Goal: Information Seeking & Learning: Learn about a topic

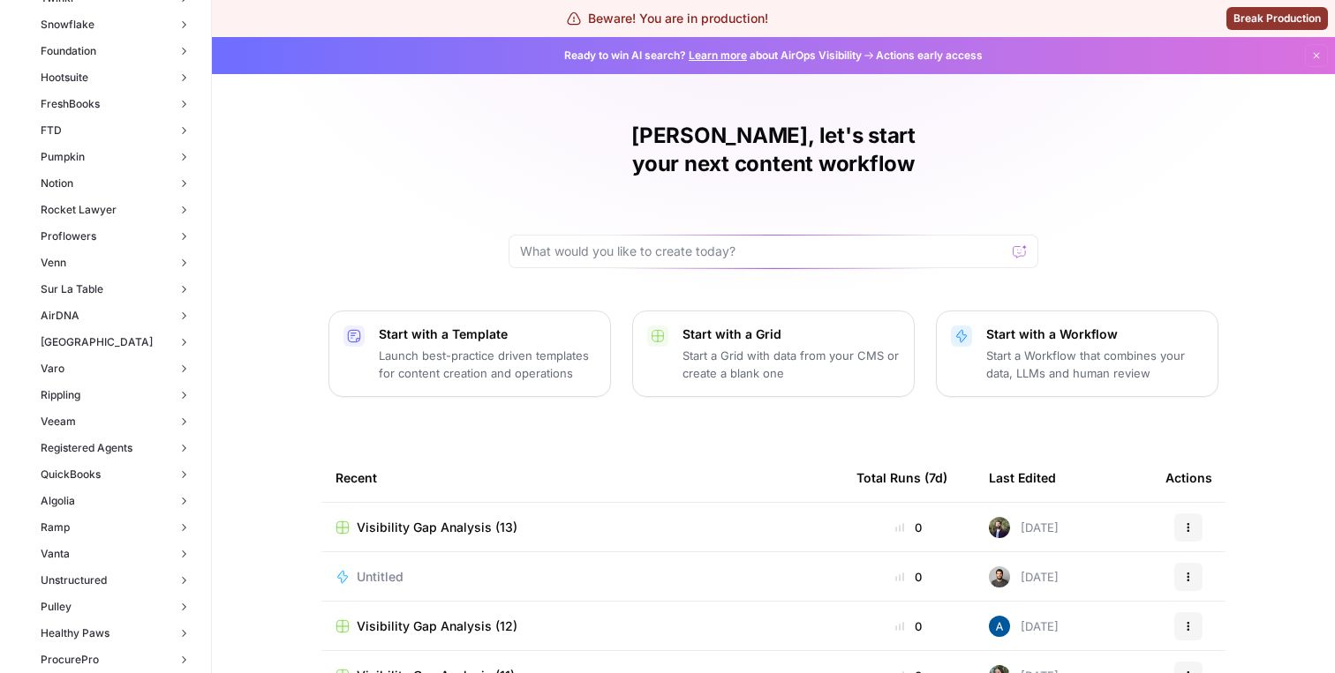
scroll to position [1969, 0]
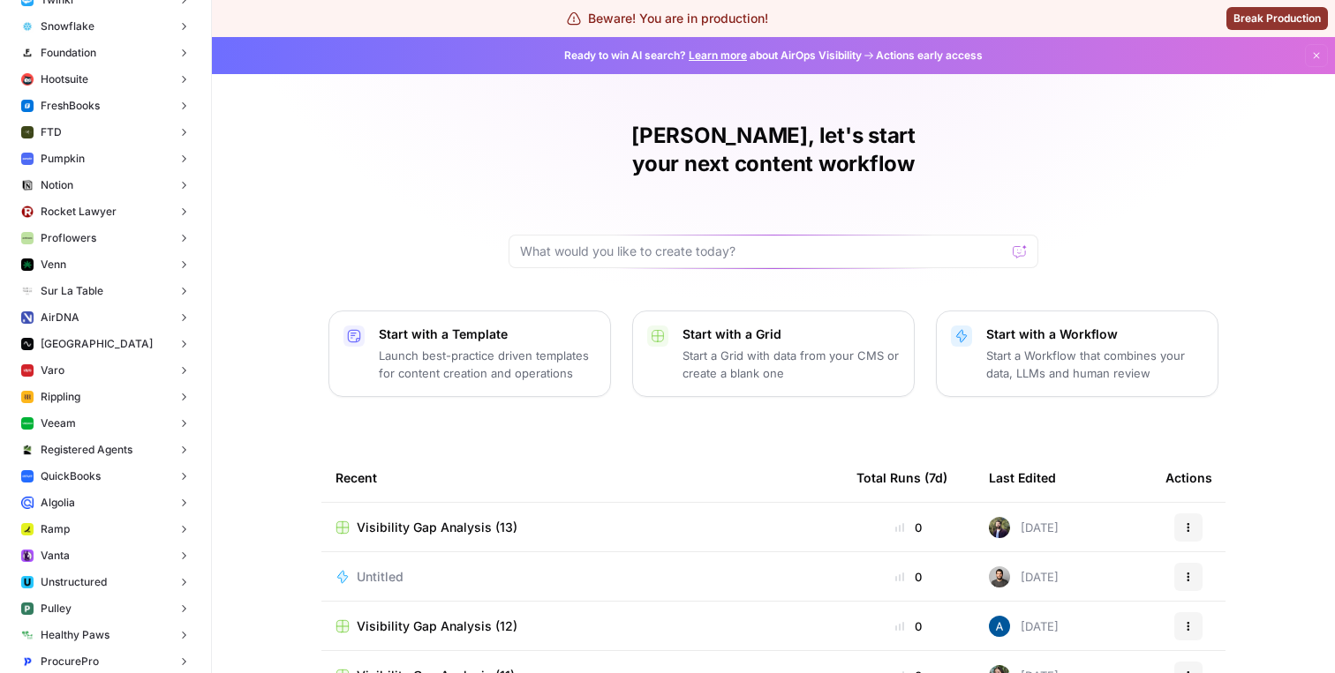
click at [80, 389] on span "Rippling" at bounding box center [61, 397] width 40 height 16
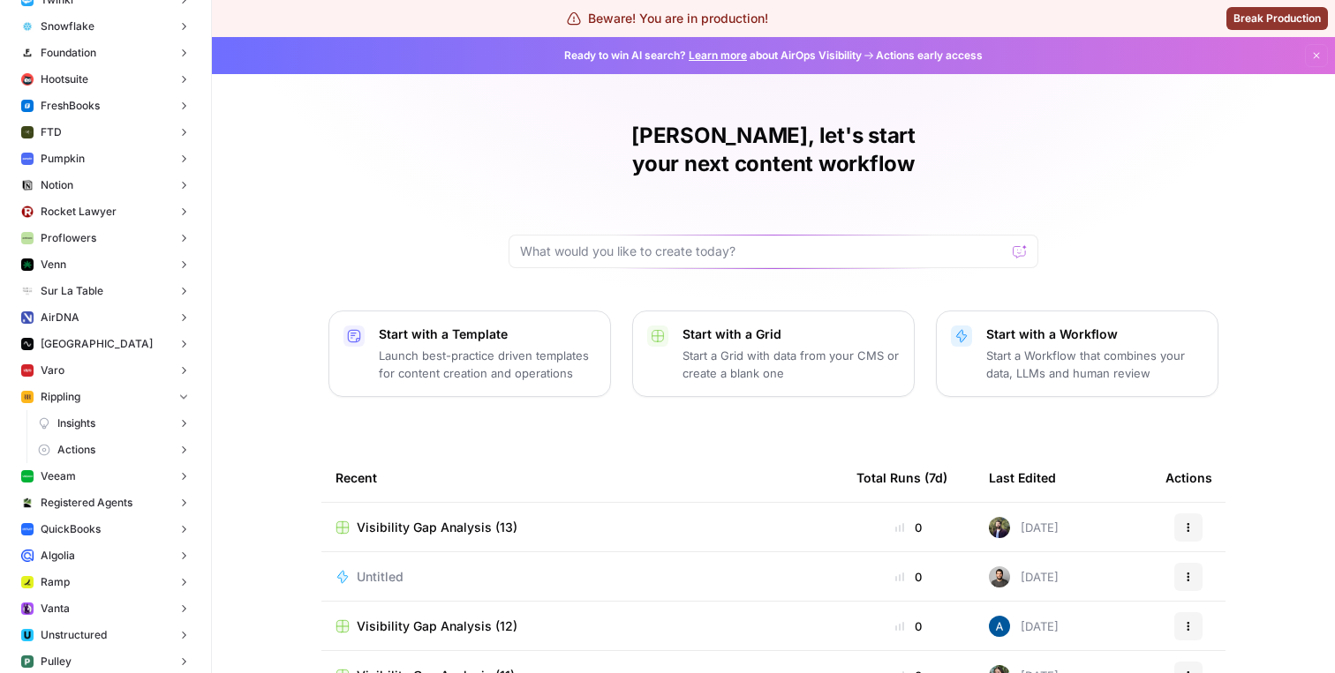
click at [76, 421] on span "Insights" at bounding box center [76, 424] width 38 height 16
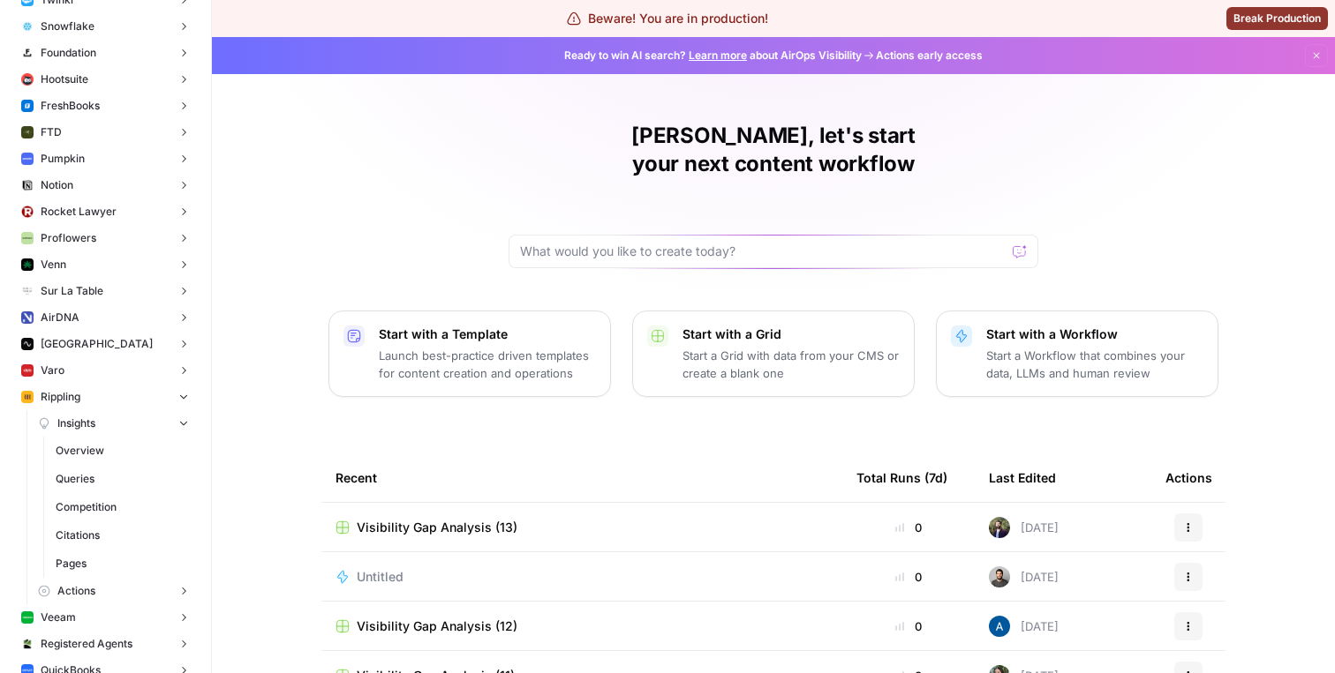
click at [76, 448] on span "Overview" at bounding box center [122, 451] width 133 height 16
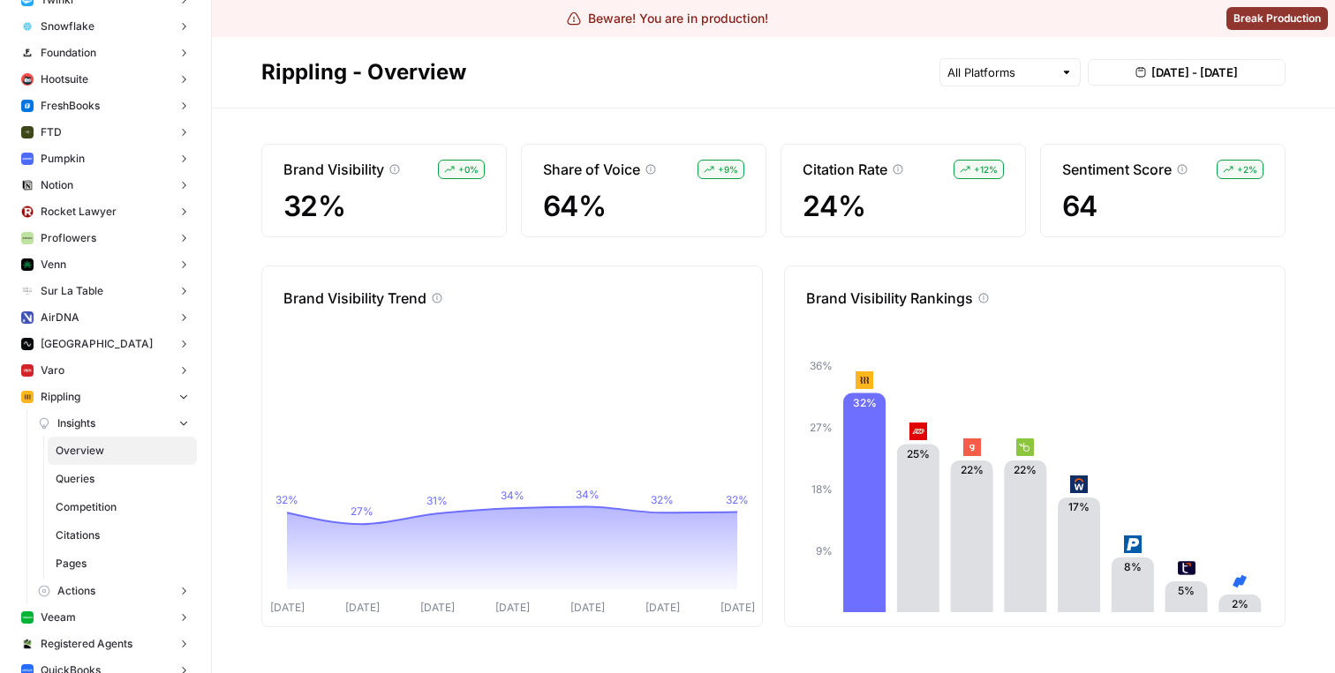
click at [102, 478] on span "Queries" at bounding box center [122, 479] width 133 height 16
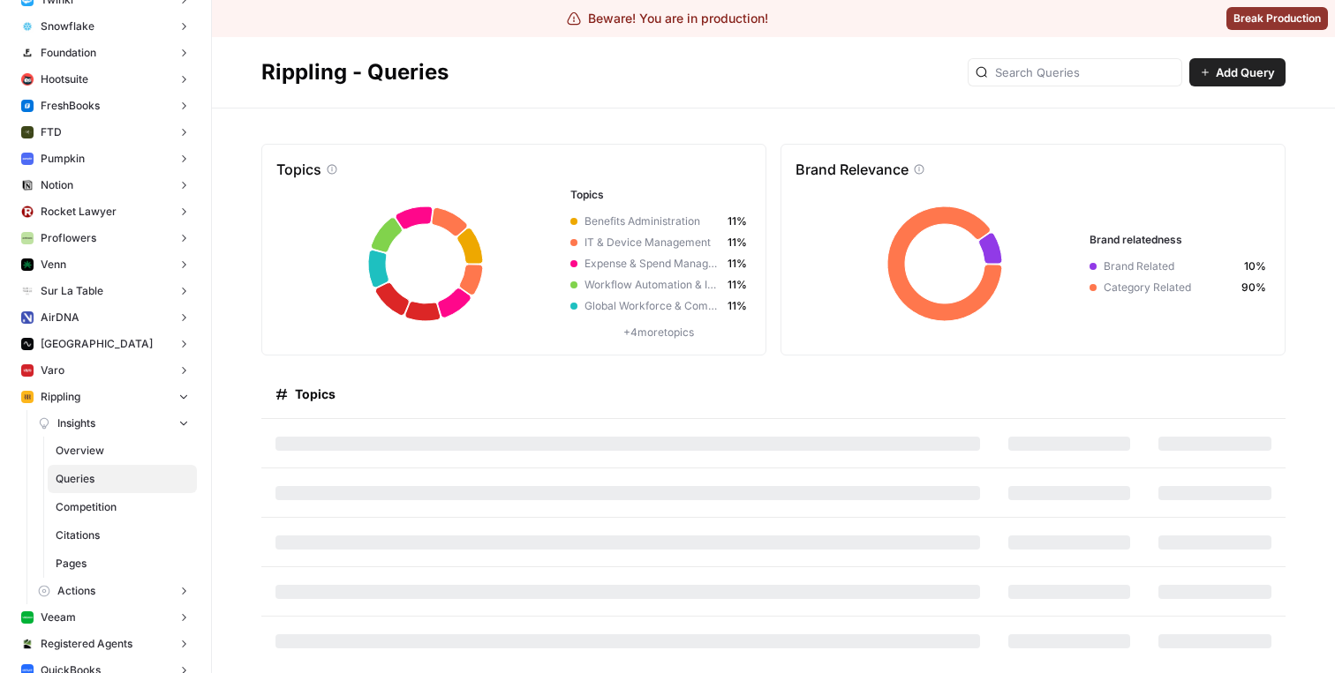
click at [120, 452] on span "Overview" at bounding box center [122, 451] width 133 height 16
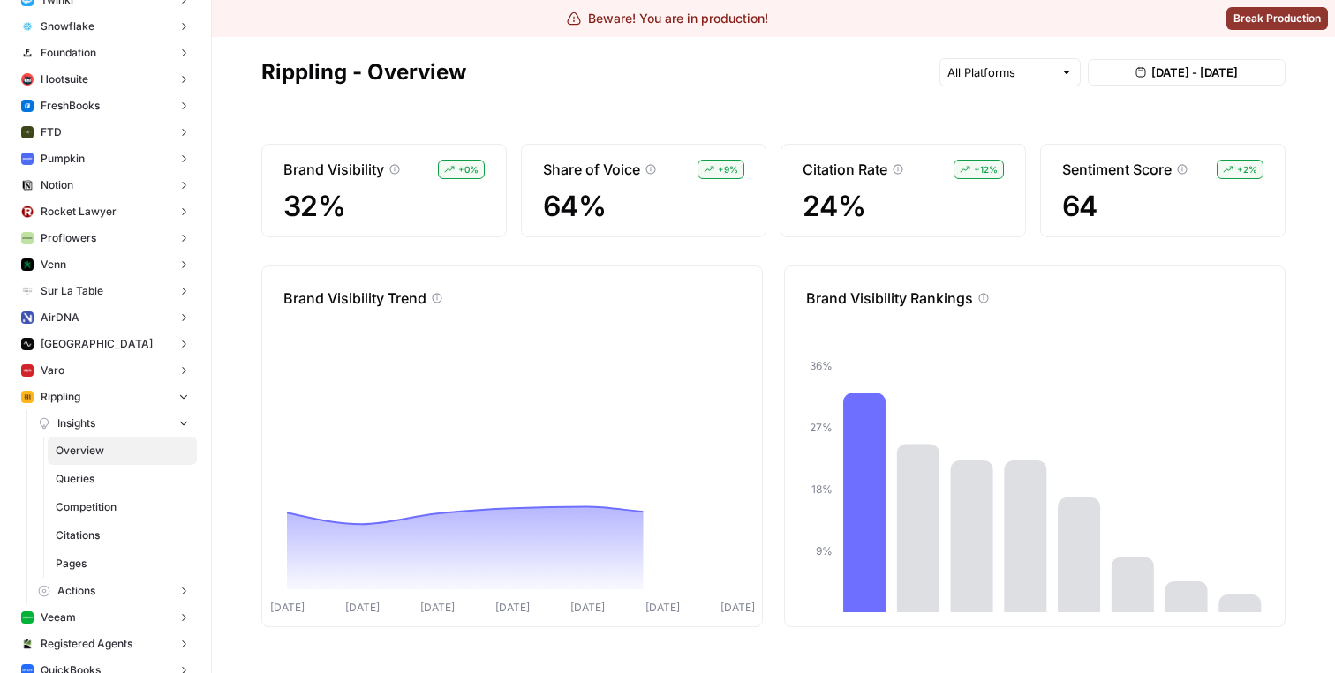
click at [114, 478] on span "Queries" at bounding box center [122, 479] width 133 height 16
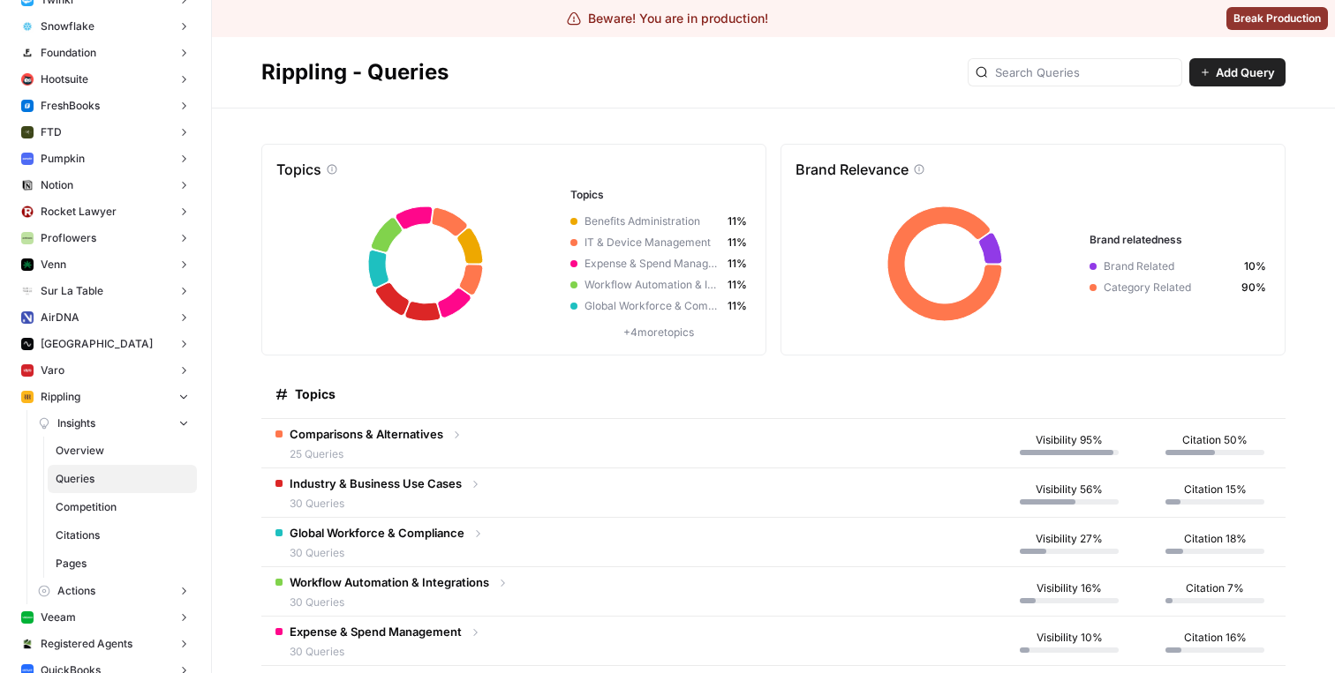
click at [302, 440] on span "Comparisons & Alternatives" at bounding box center [367, 434] width 154 height 18
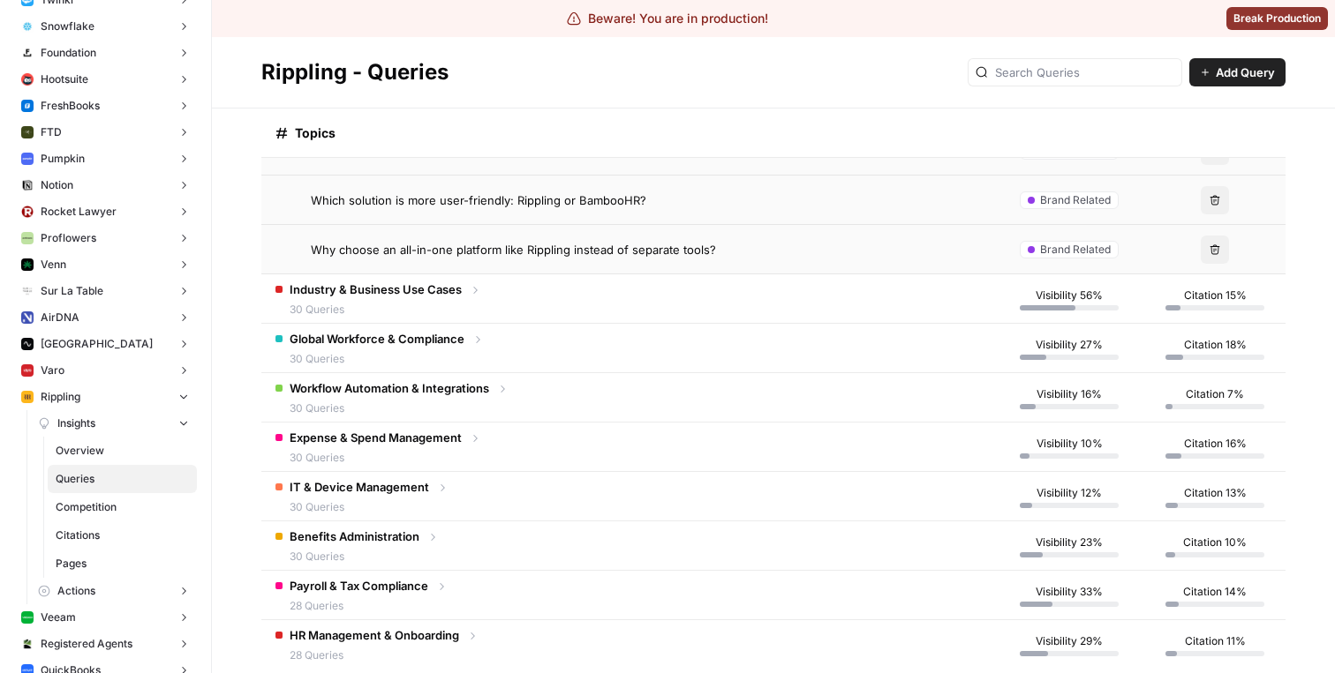
scroll to position [1454, 0]
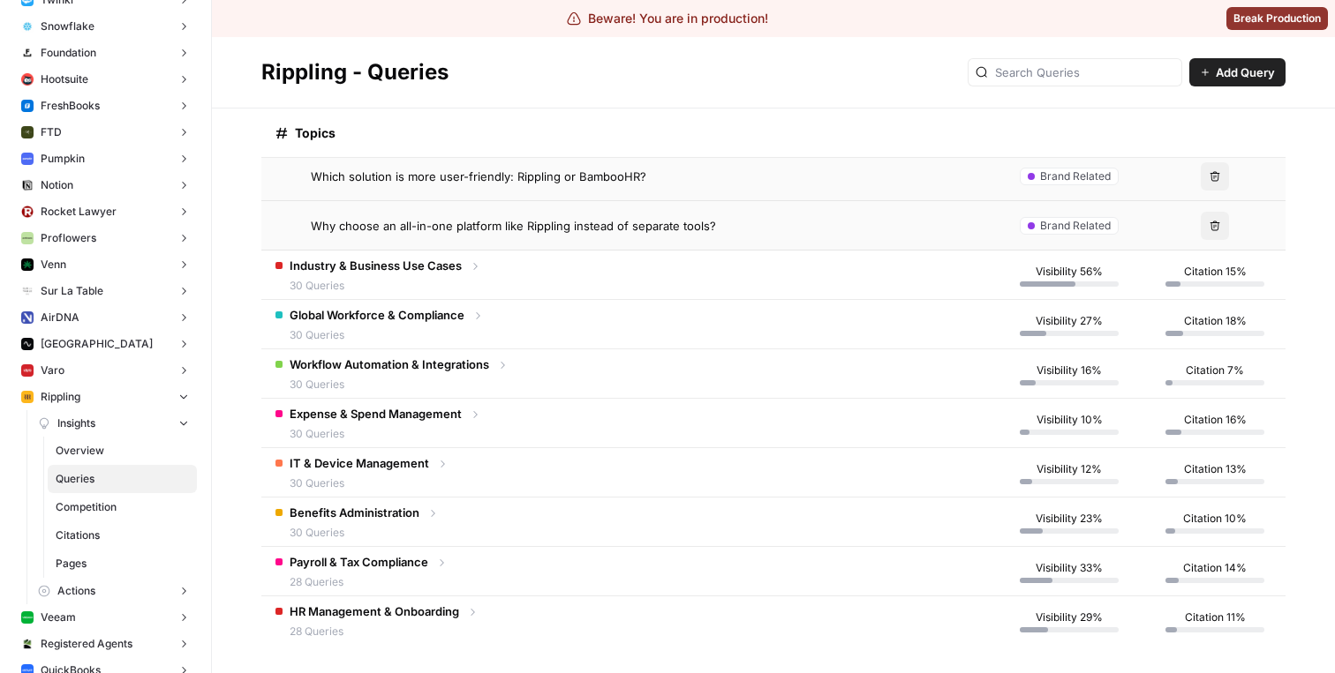
click at [471, 327] on div "Global Workforce & Compliance 30 Queries" at bounding box center [379, 324] width 208 height 37
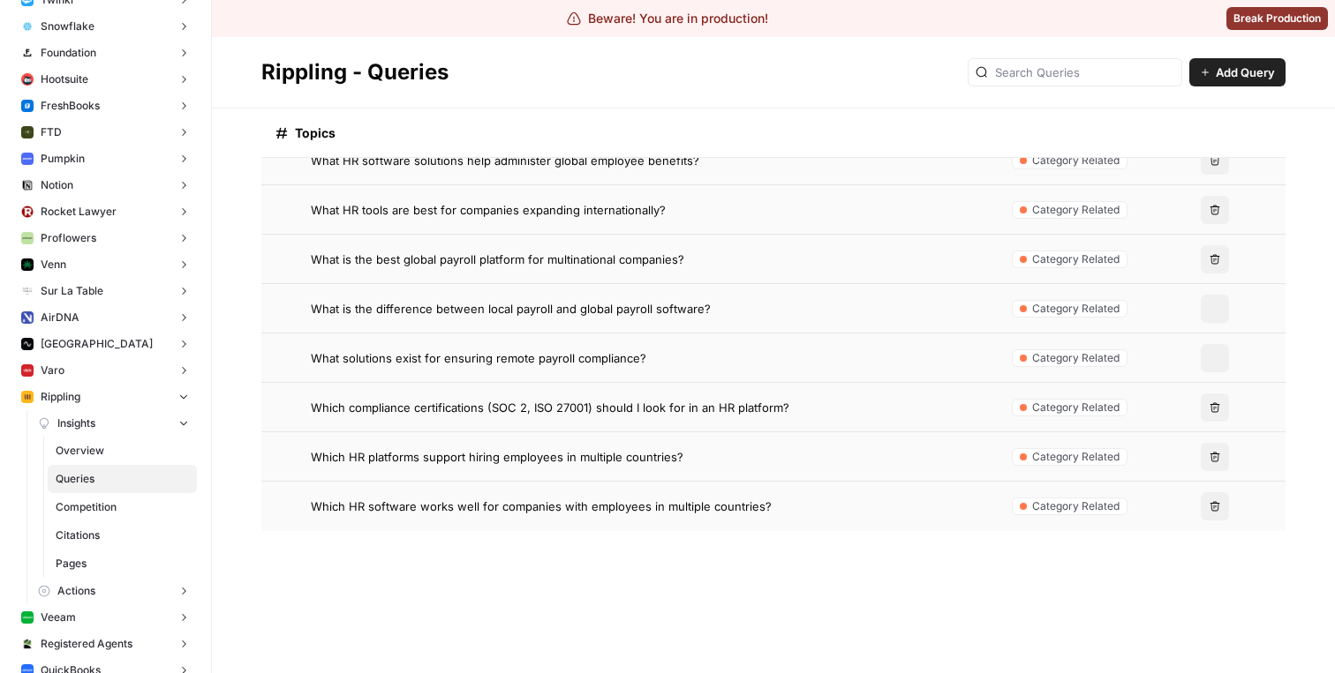
scroll to position [2945, 0]
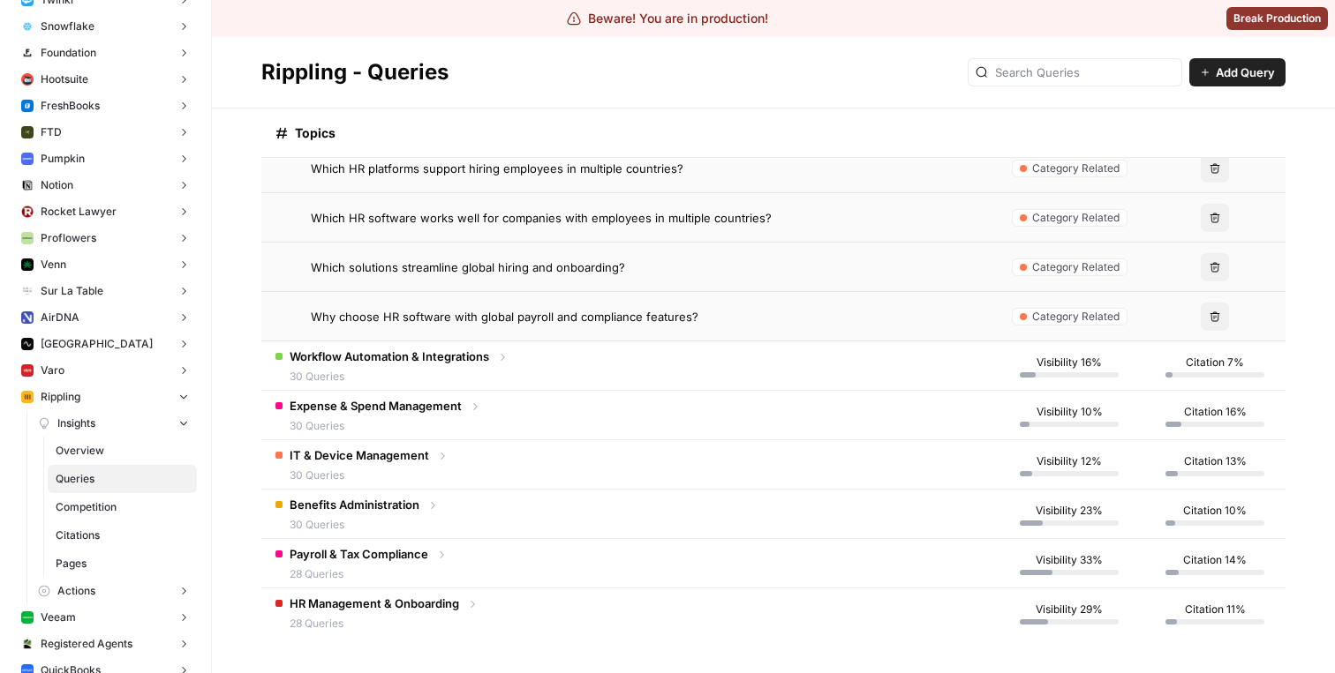
click at [457, 431] on span "30 Queries" at bounding box center [376, 426] width 172 height 16
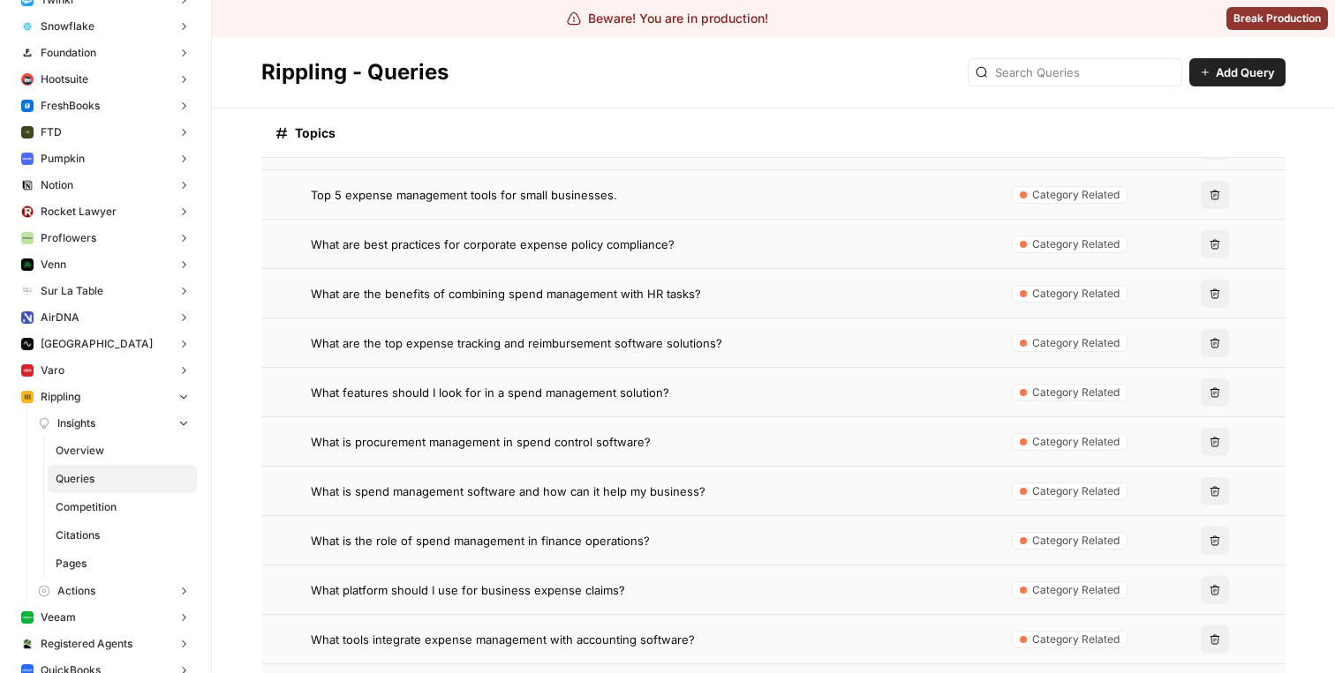
scroll to position [4428, 0]
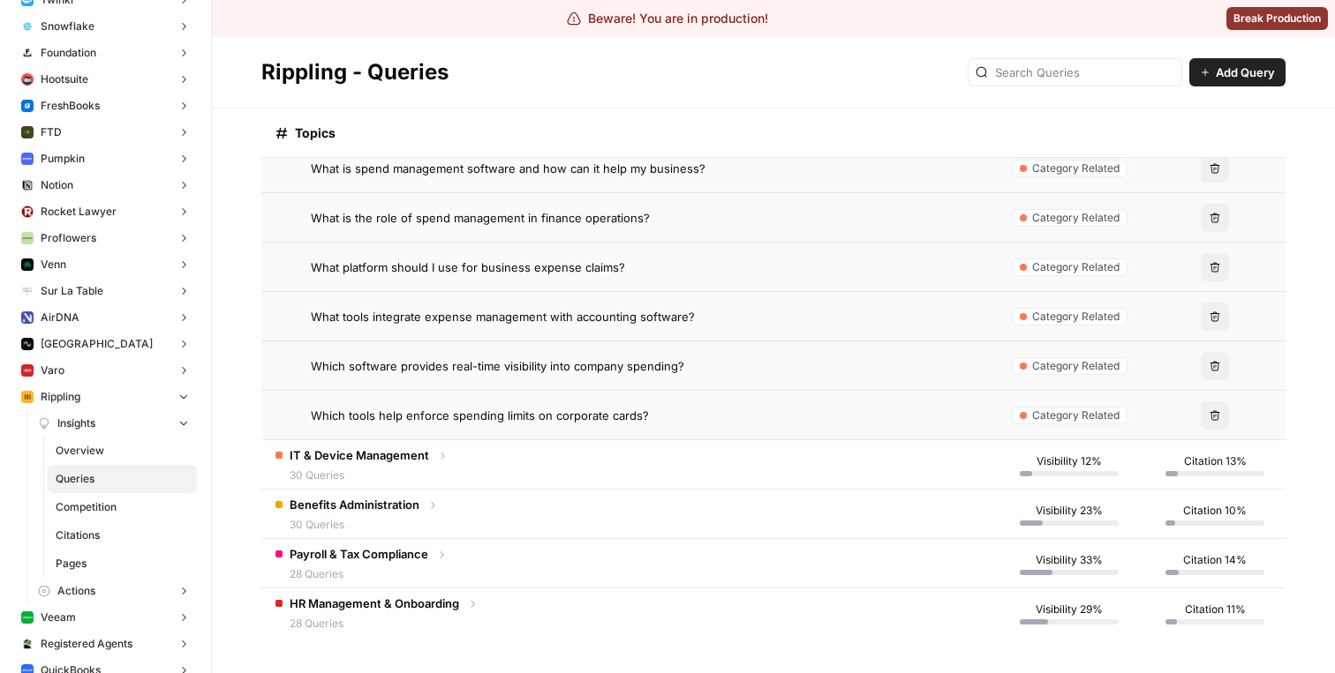
click at [508, 515] on td "Benefits Administration 30 Queries" at bounding box center [627, 514] width 733 height 49
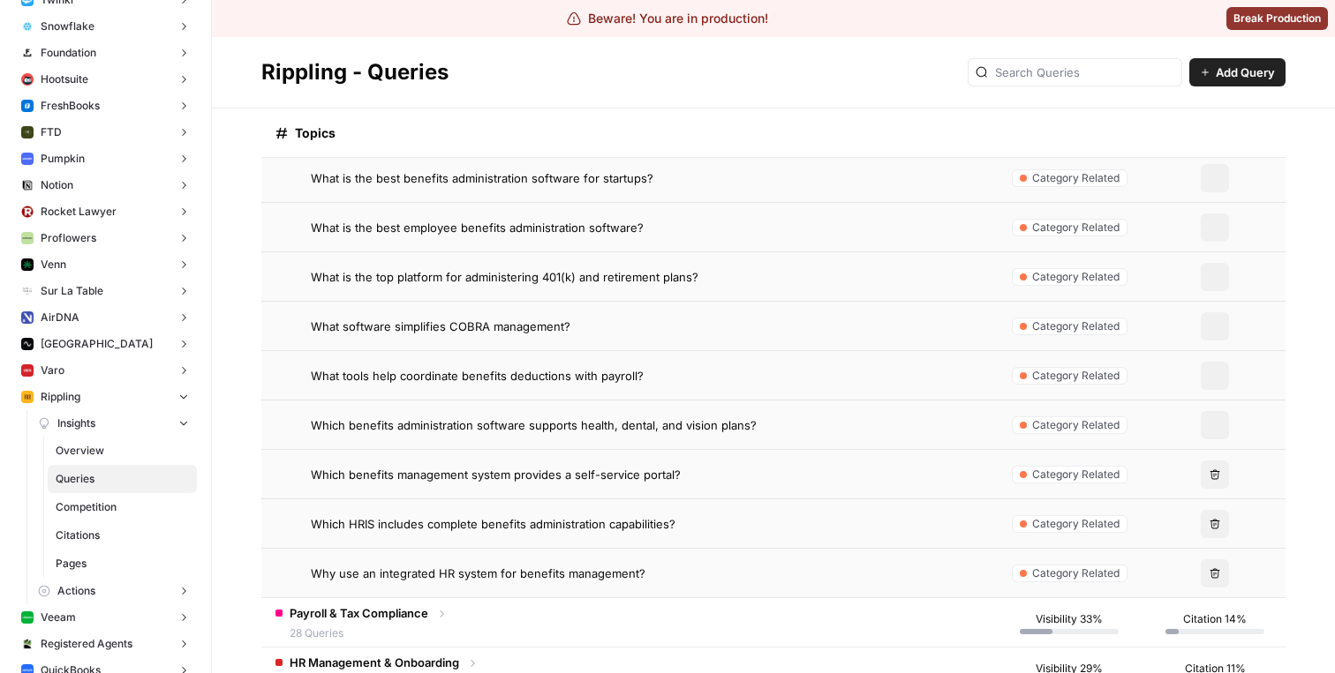
scroll to position [5910, 0]
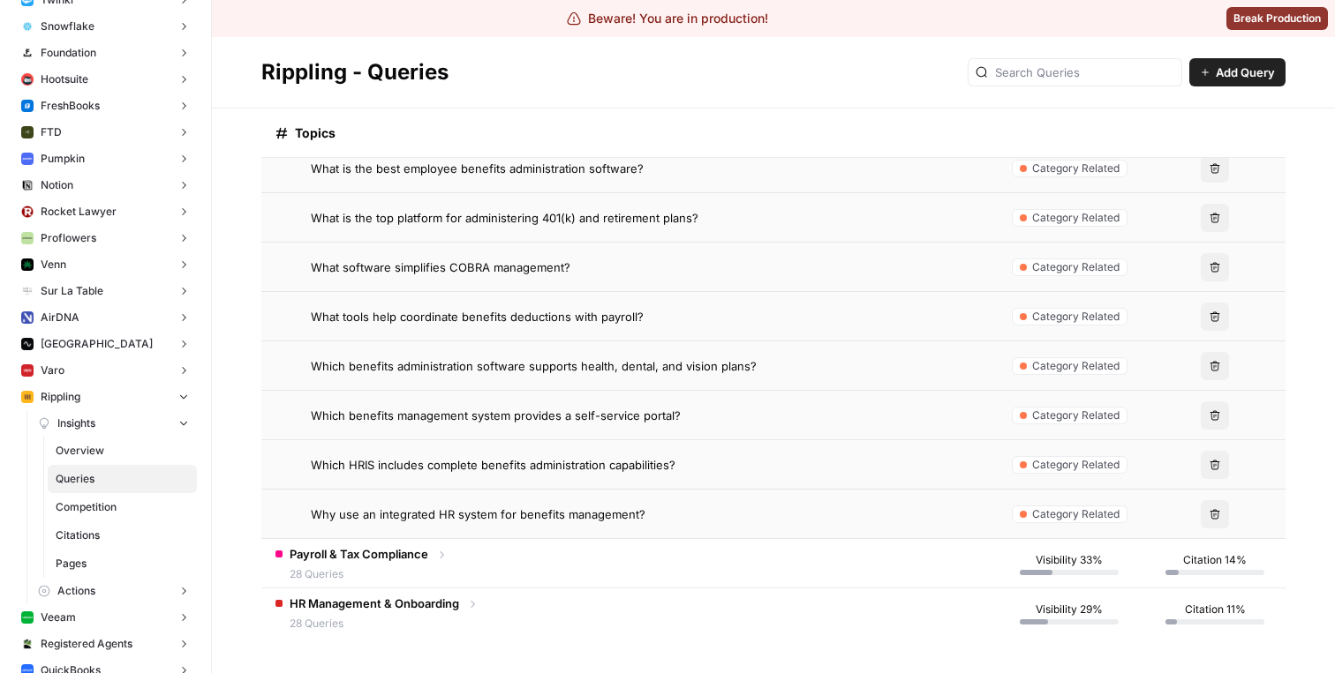
click at [507, 569] on td "Payroll & Tax Compliance 28 Queries" at bounding box center [627, 563] width 733 height 49
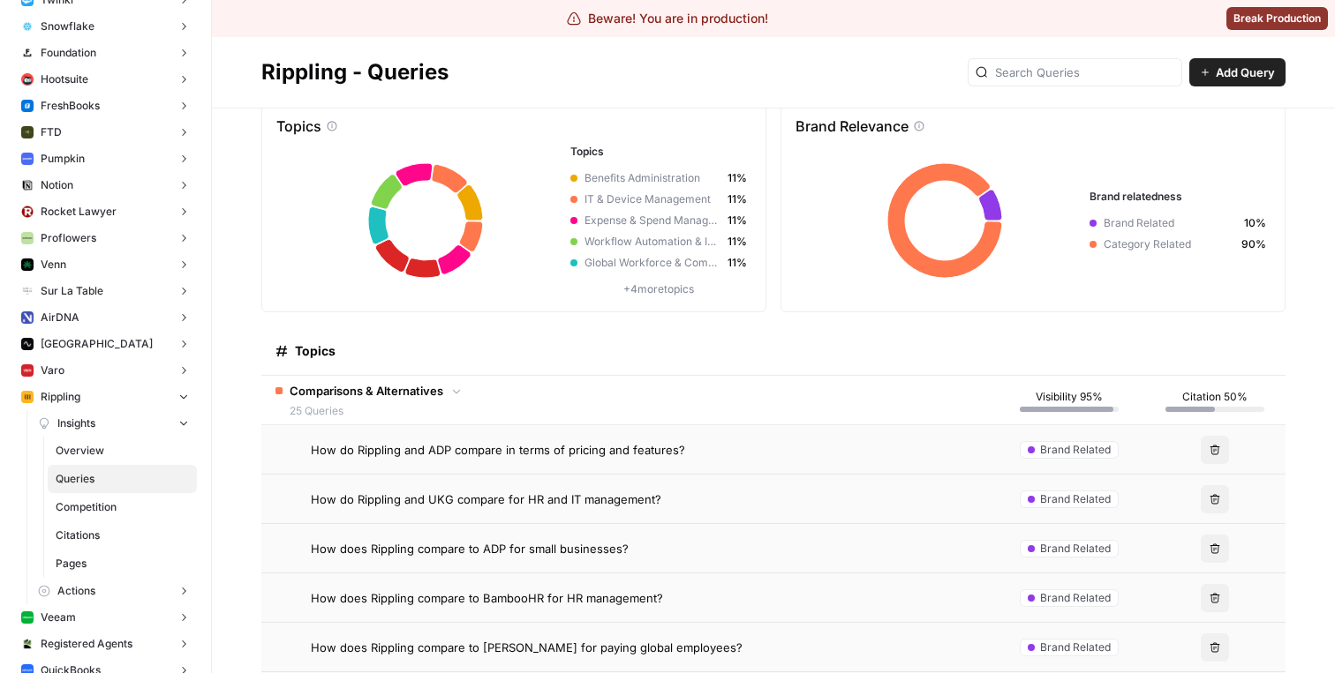
scroll to position [0, 0]
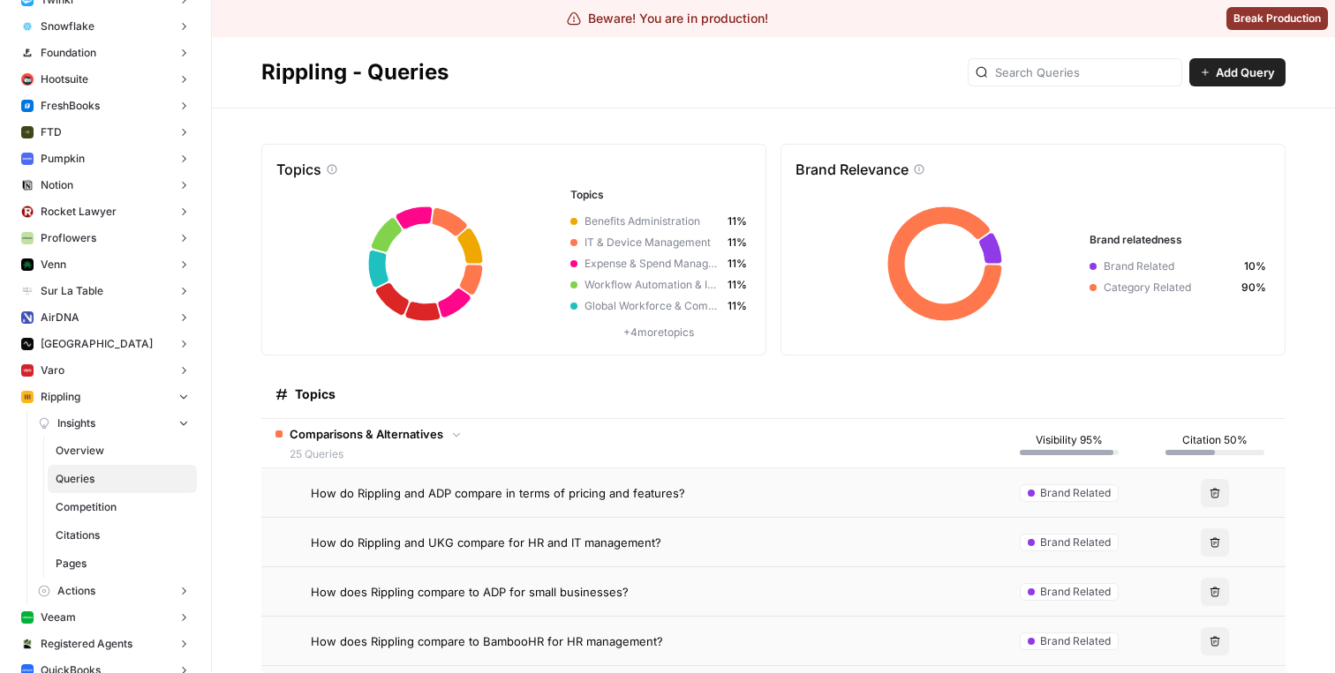
click at [109, 515] on span "Competition" at bounding box center [122, 508] width 133 height 16
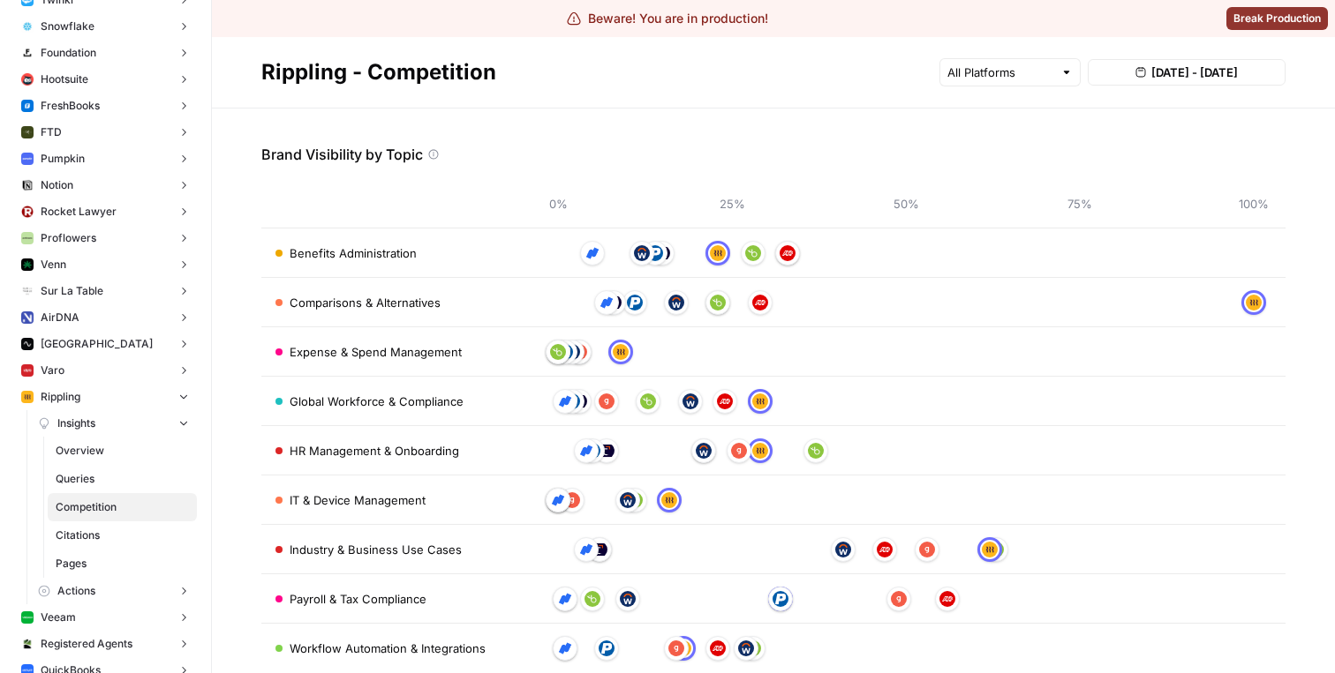
click at [73, 538] on span "Citations" at bounding box center [122, 536] width 133 height 16
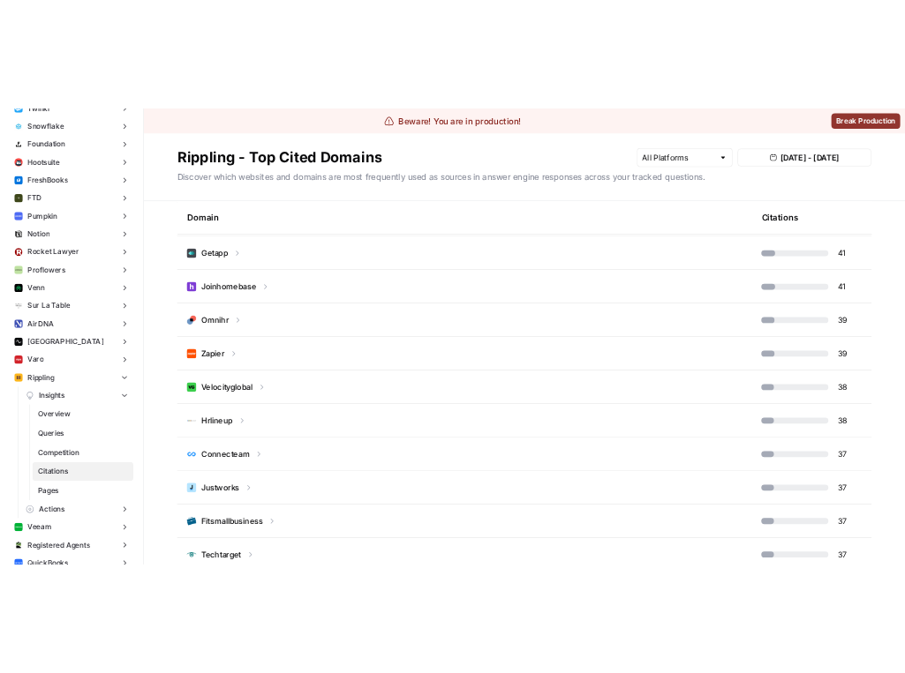
scroll to position [1610, 0]
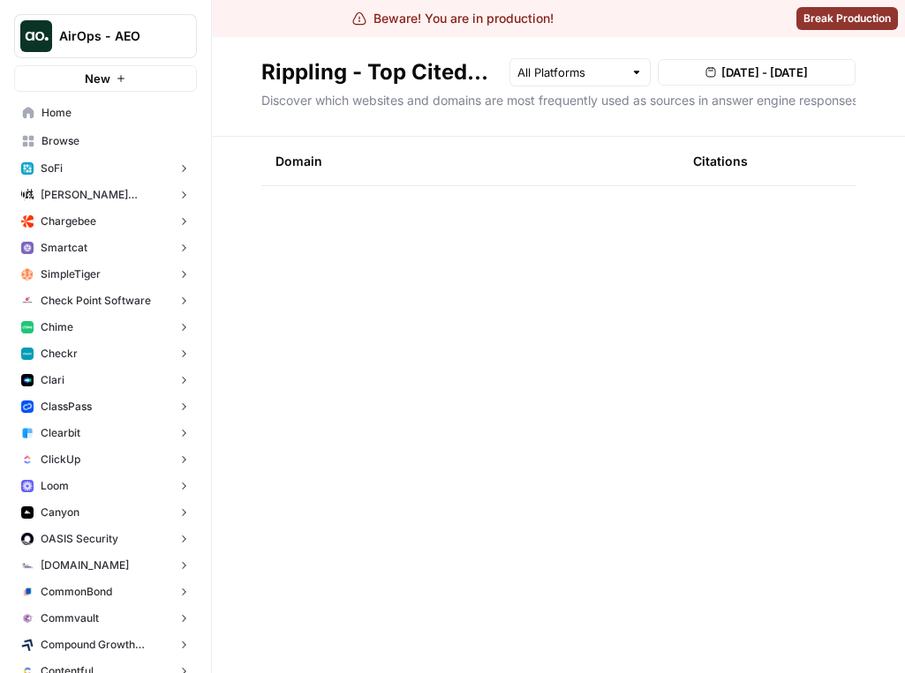
scroll to position [1351, 0]
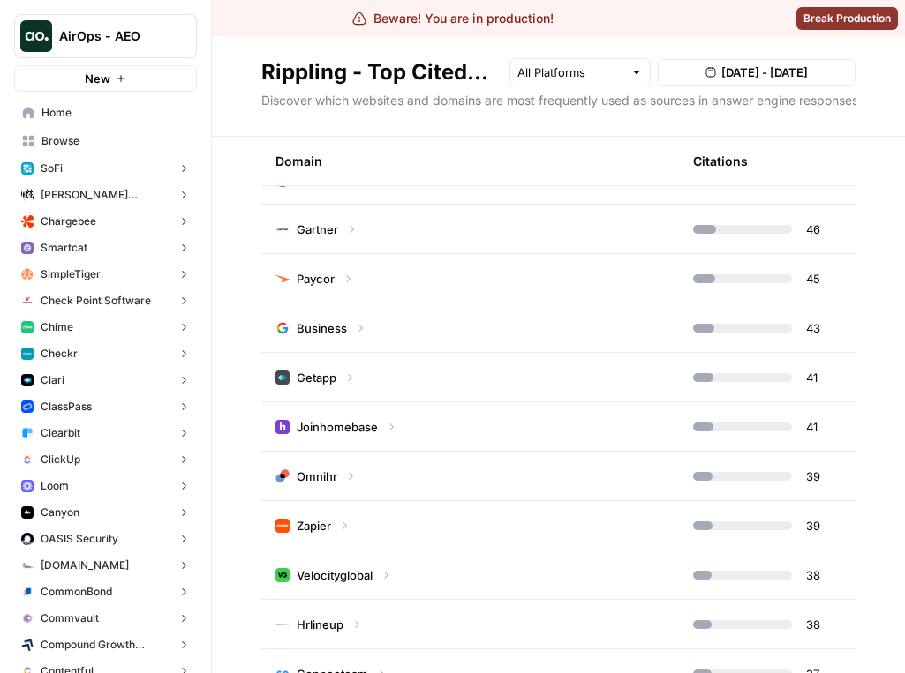
click at [401, 333] on td "Business" at bounding box center [470, 328] width 418 height 49
click at [412, 272] on td "Paycor" at bounding box center [470, 278] width 418 height 49
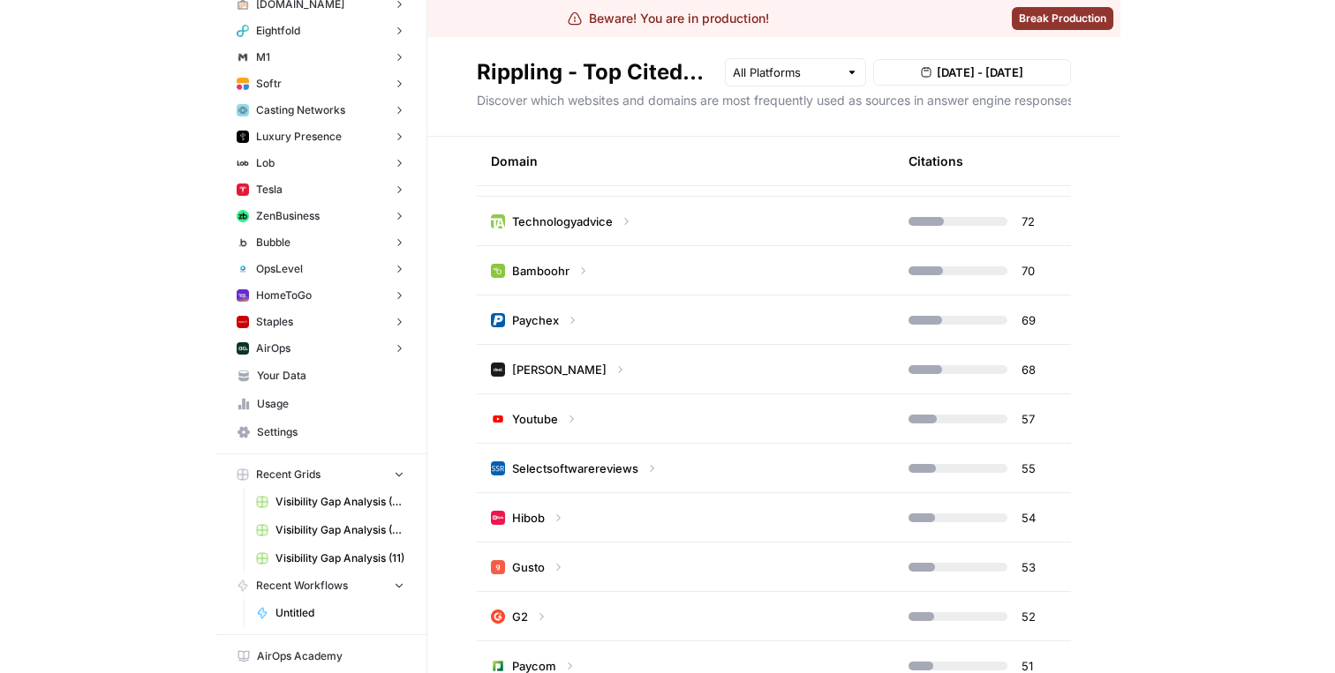
scroll to position [6771, 0]
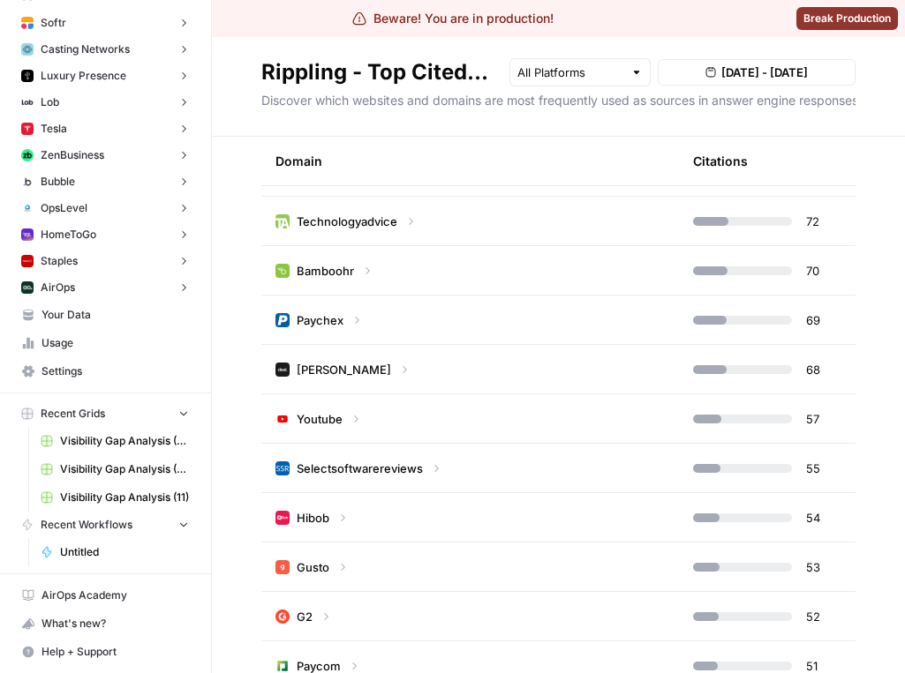
click at [84, 236] on span "HomeToGo" at bounding box center [69, 235] width 56 height 16
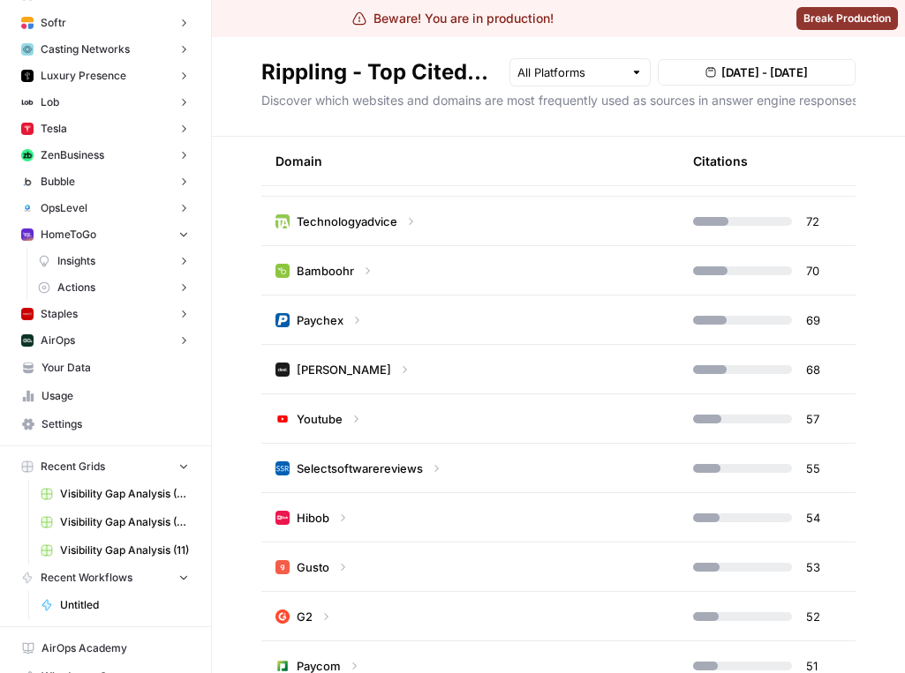
click at [85, 286] on span "Actions" at bounding box center [76, 288] width 38 height 16
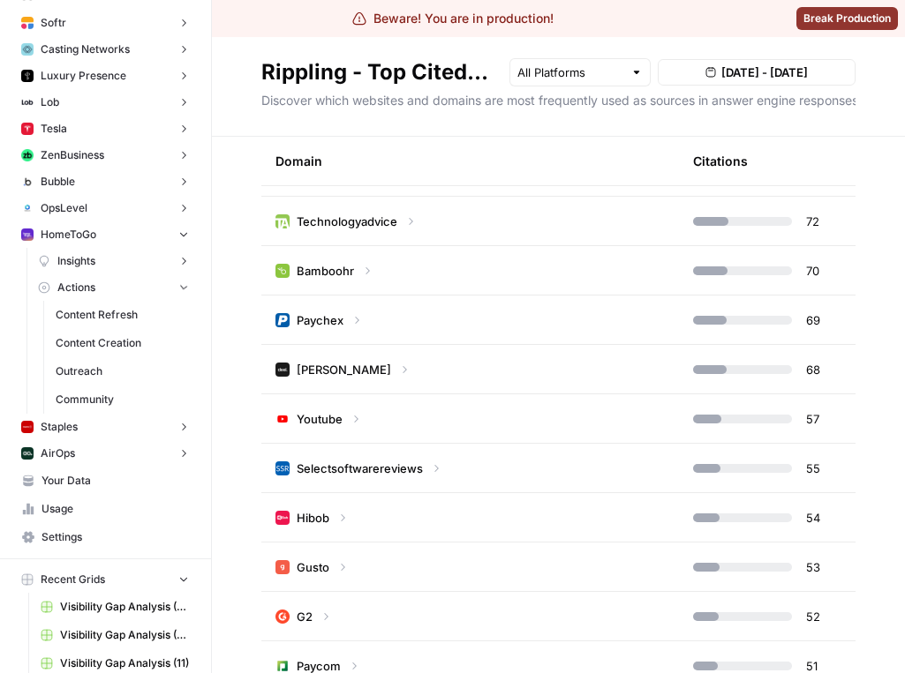
click at [94, 320] on span "Content Refresh" at bounding box center [122, 315] width 133 height 16
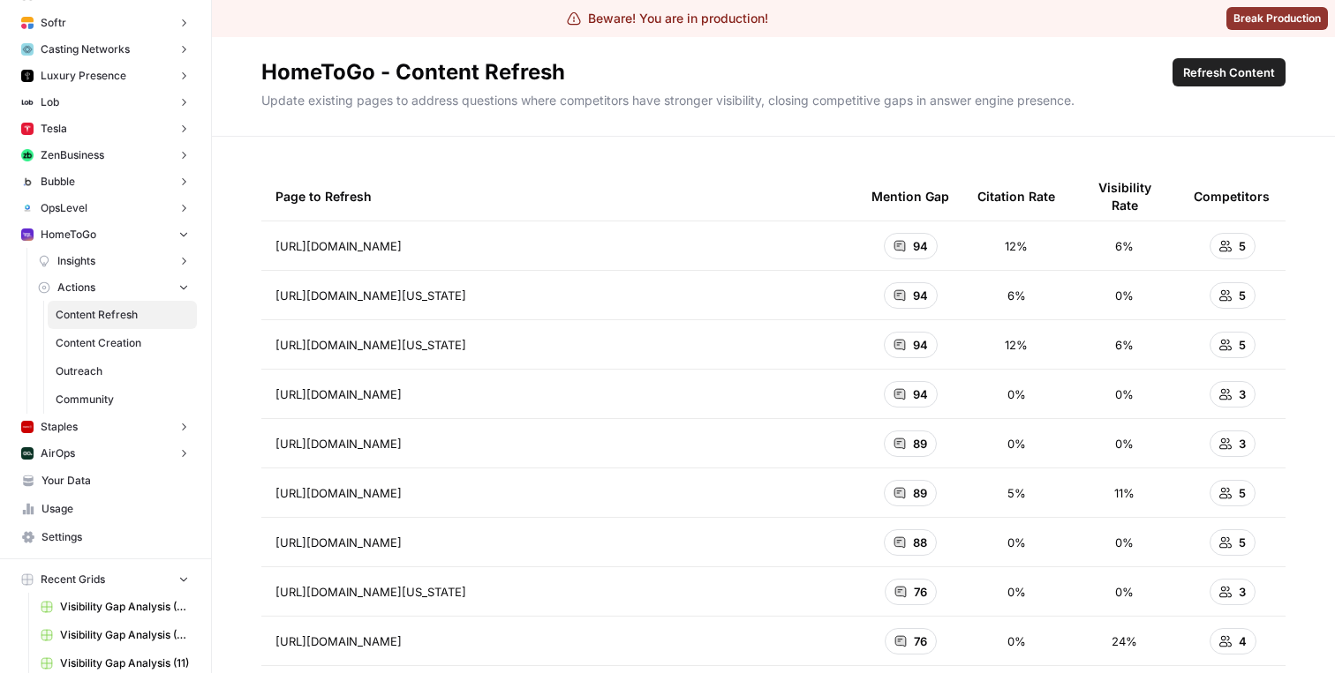
click at [122, 351] on link "Content Creation" at bounding box center [122, 343] width 149 height 28
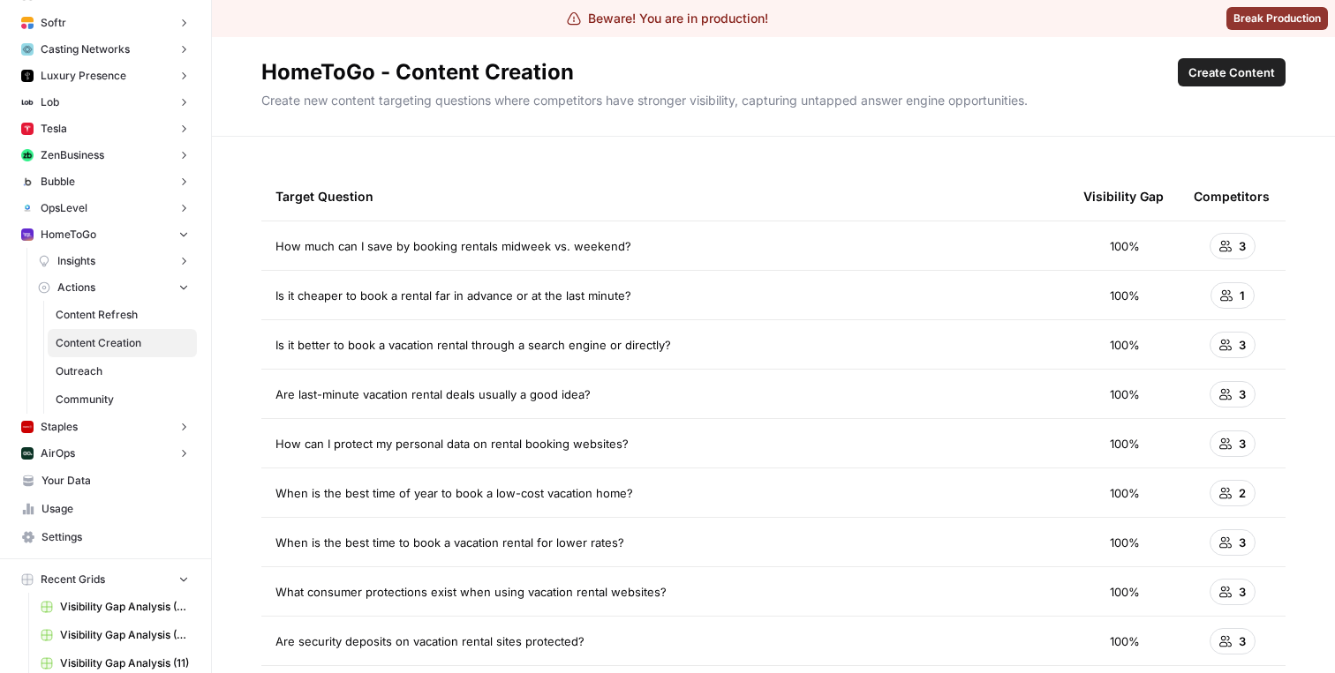
click at [75, 366] on span "Outreach" at bounding box center [122, 372] width 133 height 16
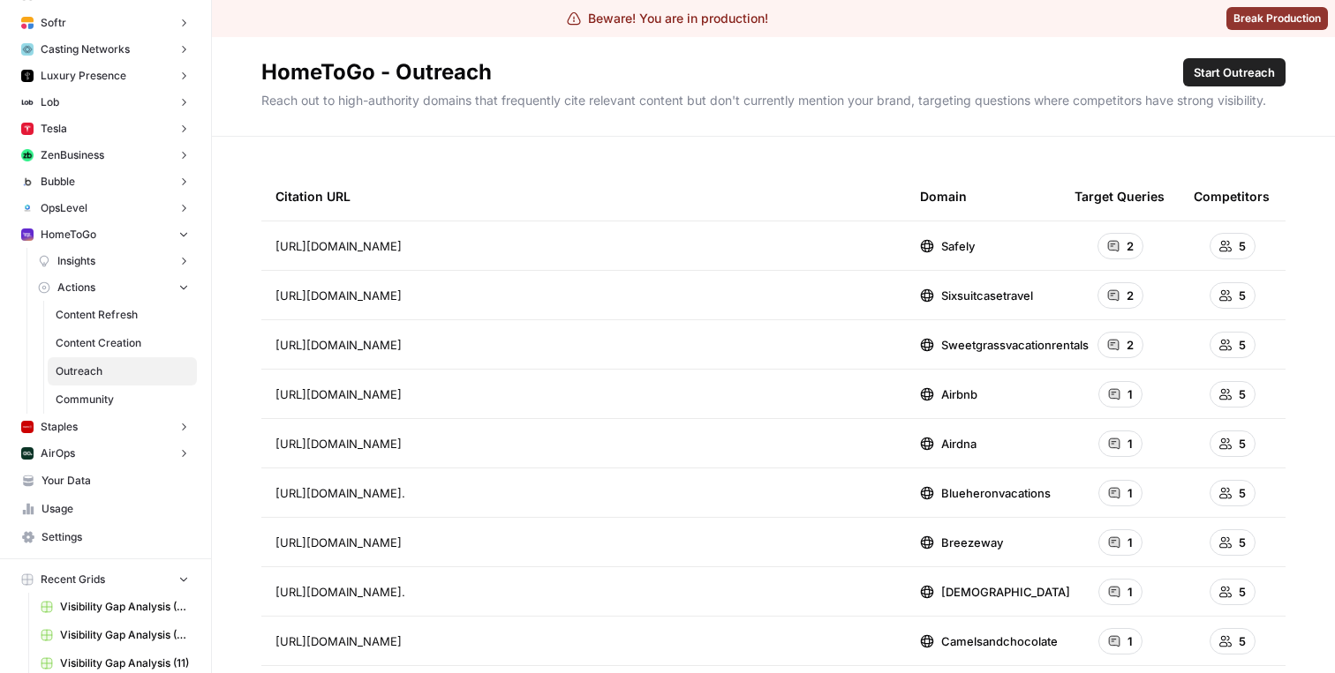
click at [153, 398] on span "Community" at bounding box center [122, 400] width 133 height 16
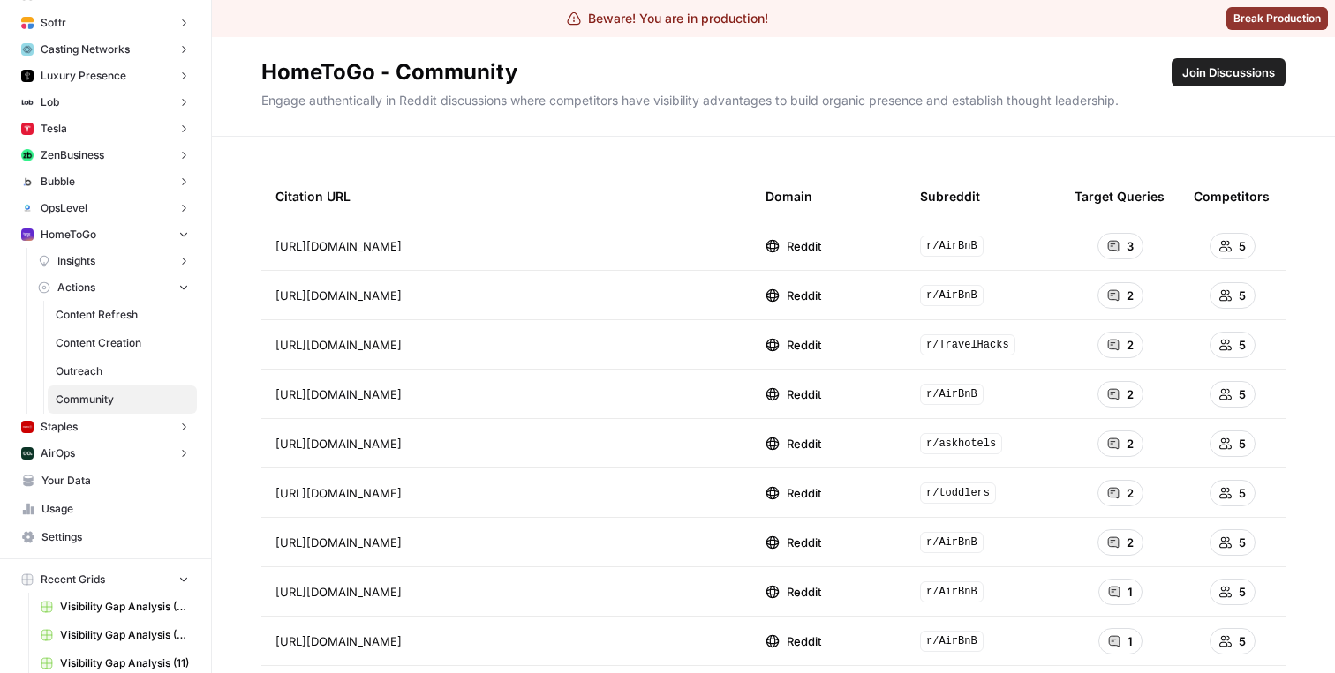
click at [904, 293] on div "2" at bounding box center [1120, 295] width 46 height 26
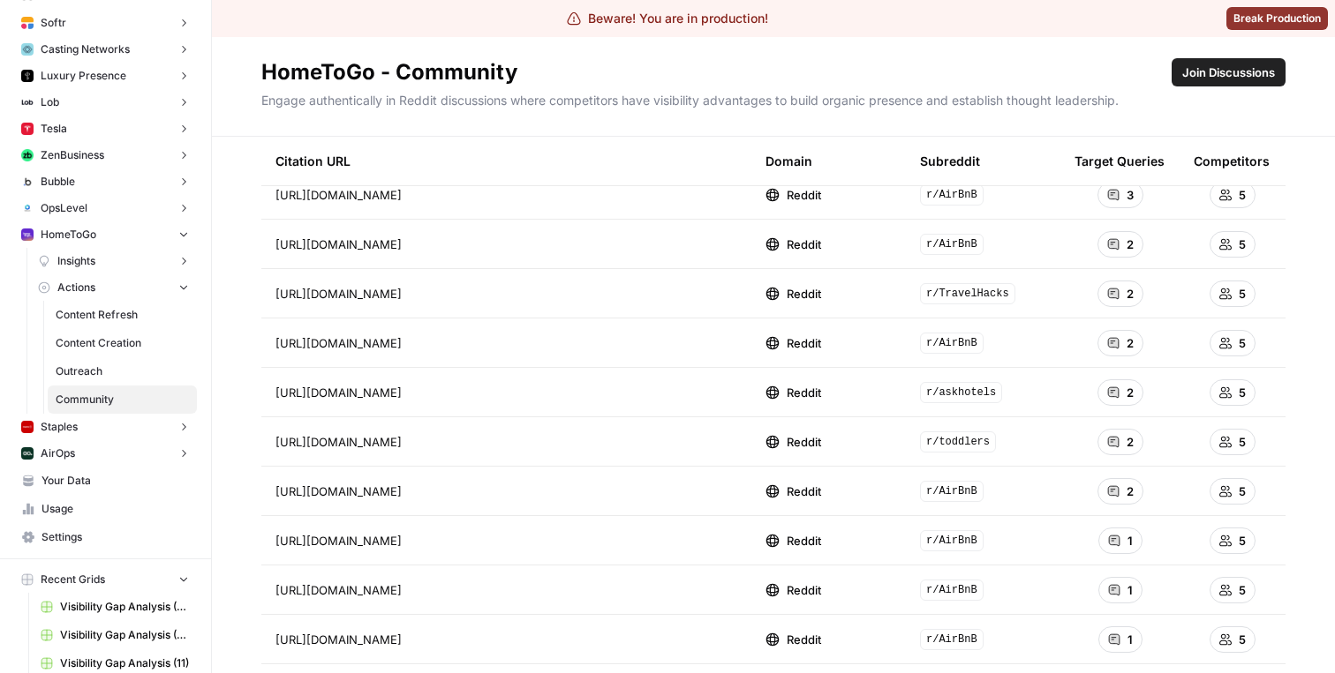
click at [806, 351] on td "Reddit" at bounding box center [828, 343] width 154 height 49
click at [806, 351] on span "Reddit" at bounding box center [803, 344] width 34 height 18
click at [806, 346] on span "Reddit" at bounding box center [803, 344] width 34 height 18
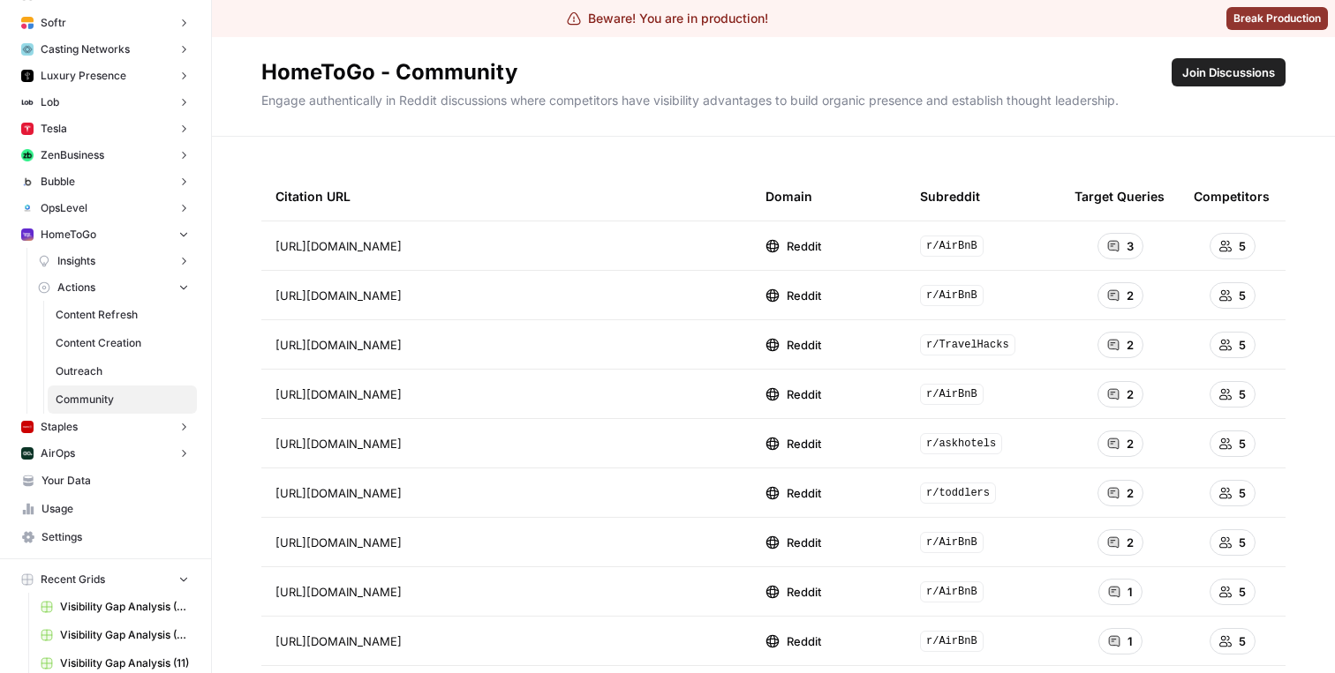
scroll to position [23, 0]
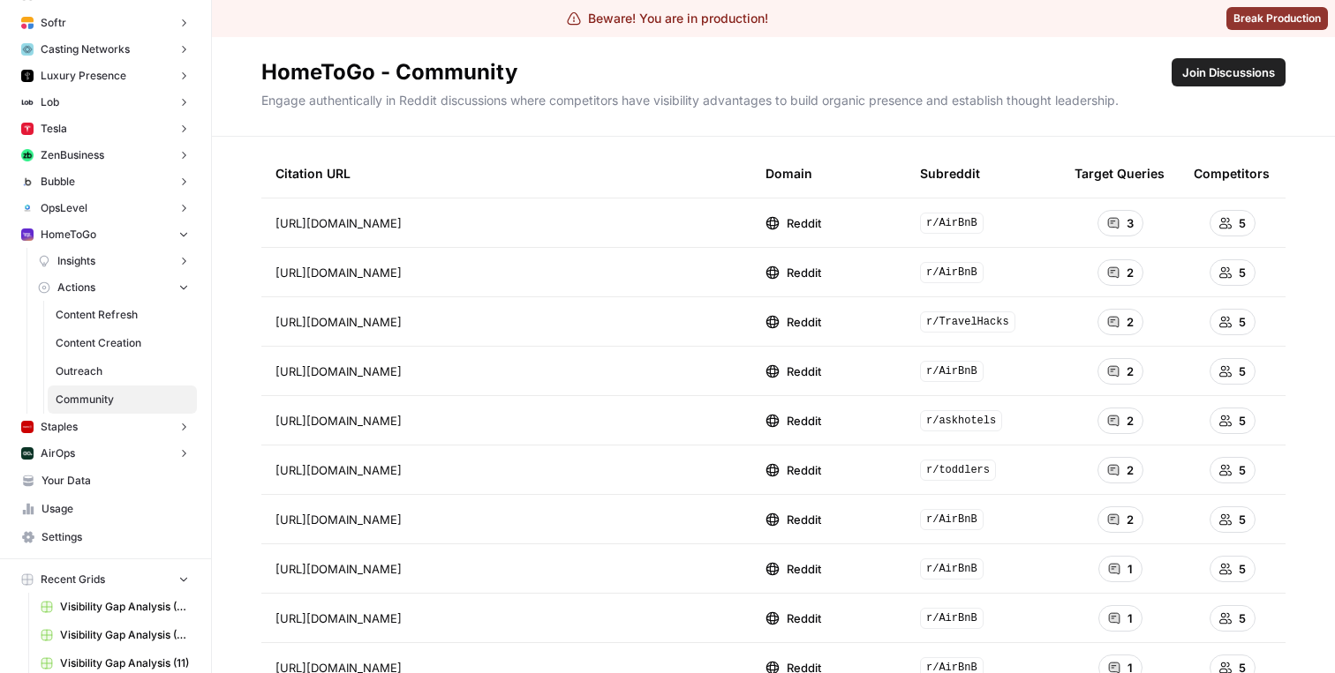
click at [93, 438] on button "Staples" at bounding box center [105, 427] width 183 height 26
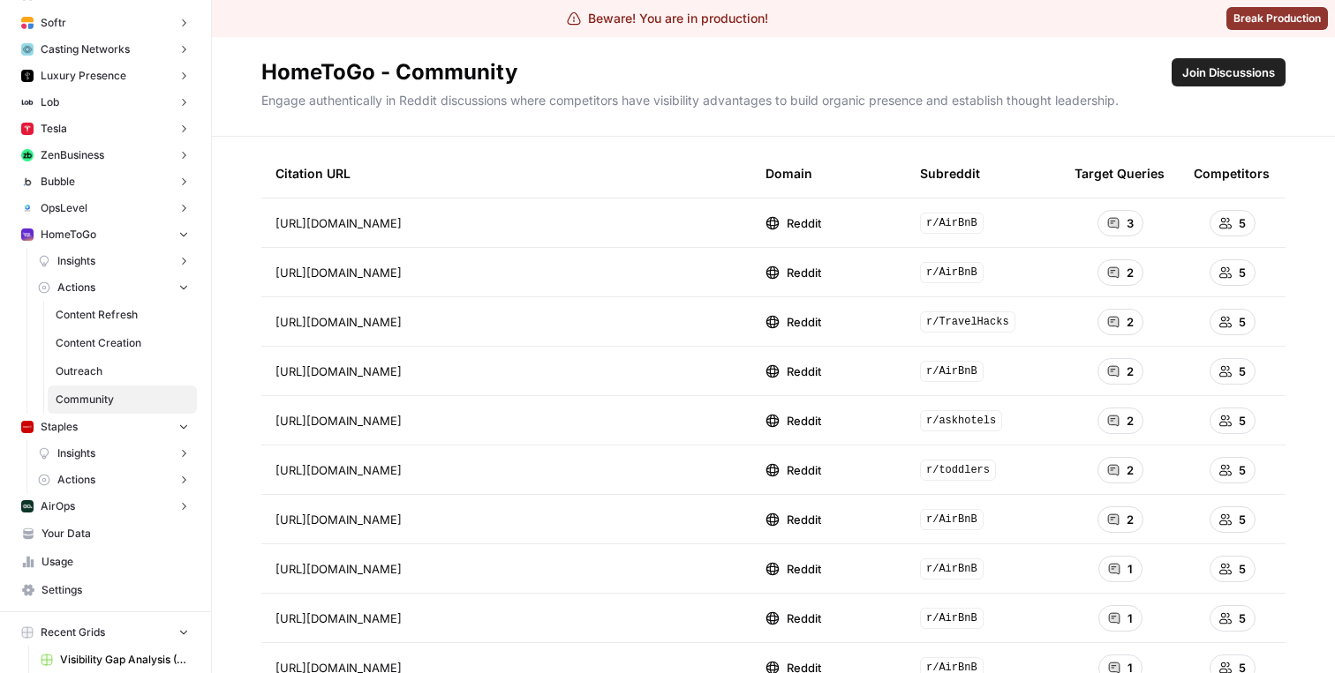
click at [129, 187] on button "Bubble" at bounding box center [105, 182] width 183 height 26
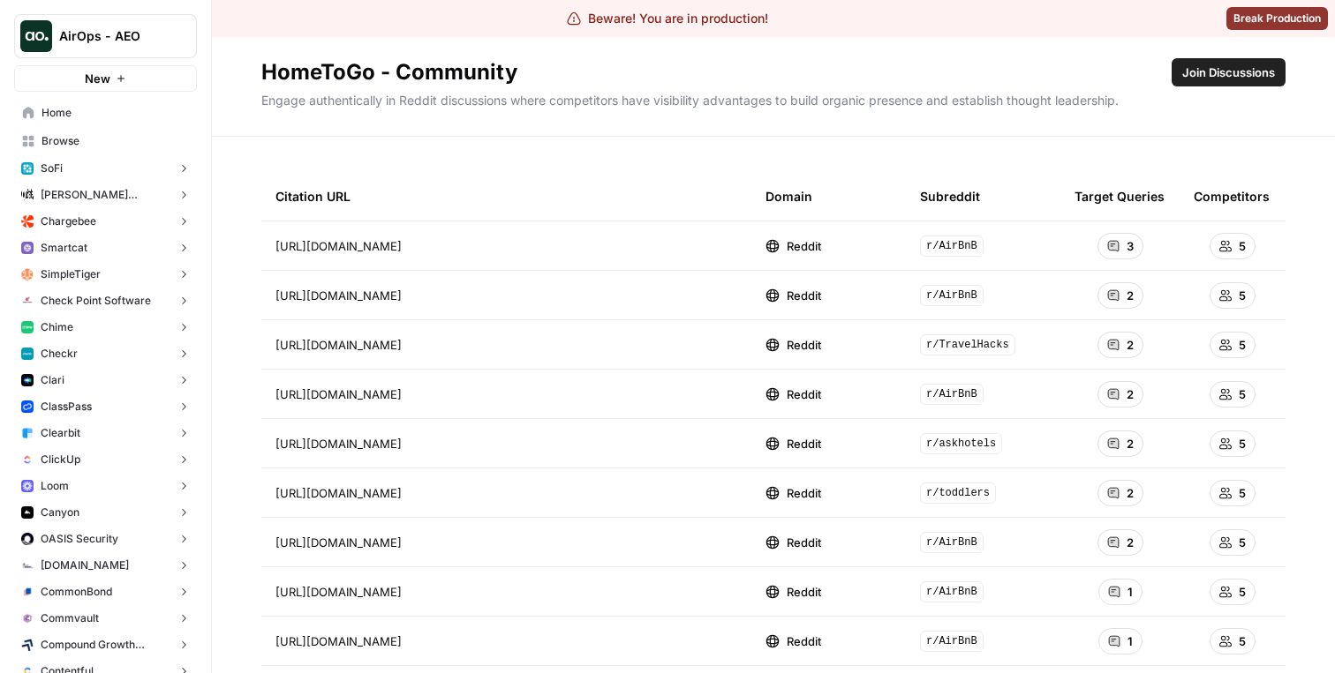
click at [117, 184] on button "[PERSON_NAME] [PERSON_NAME] at Work" at bounding box center [105, 195] width 183 height 26
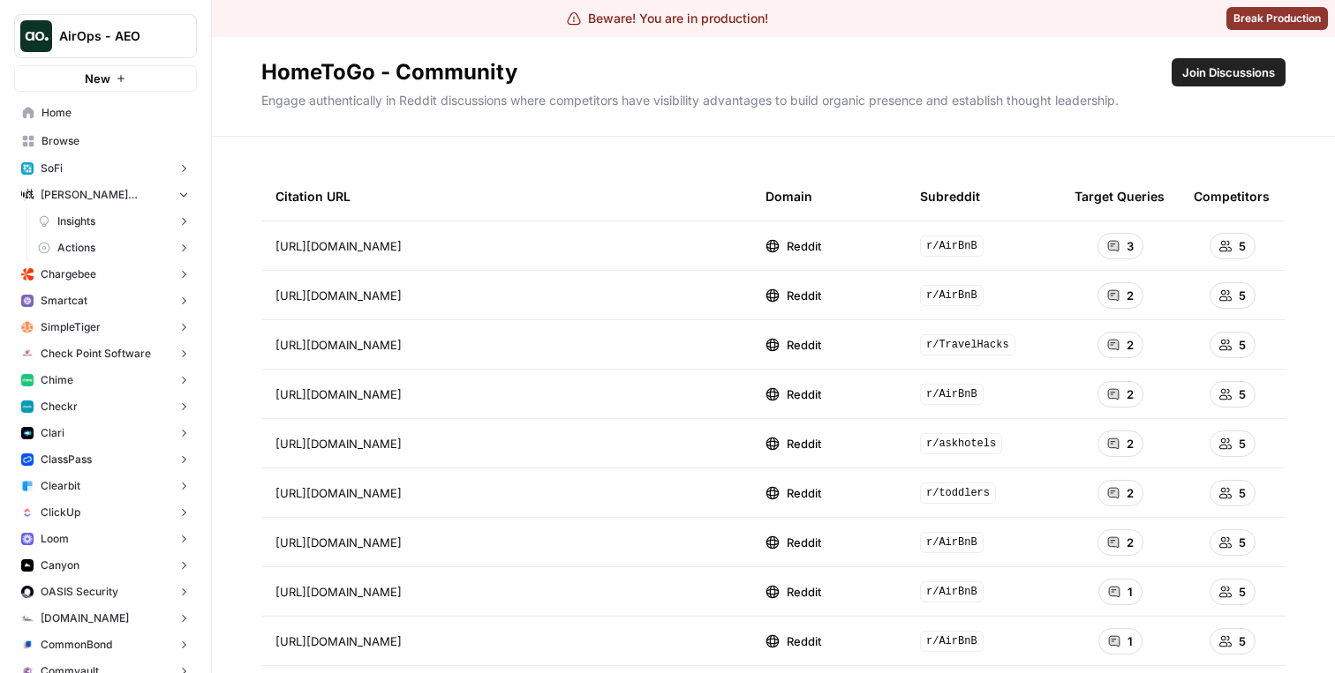
click at [122, 320] on button "SimpleTiger" at bounding box center [105, 327] width 183 height 26
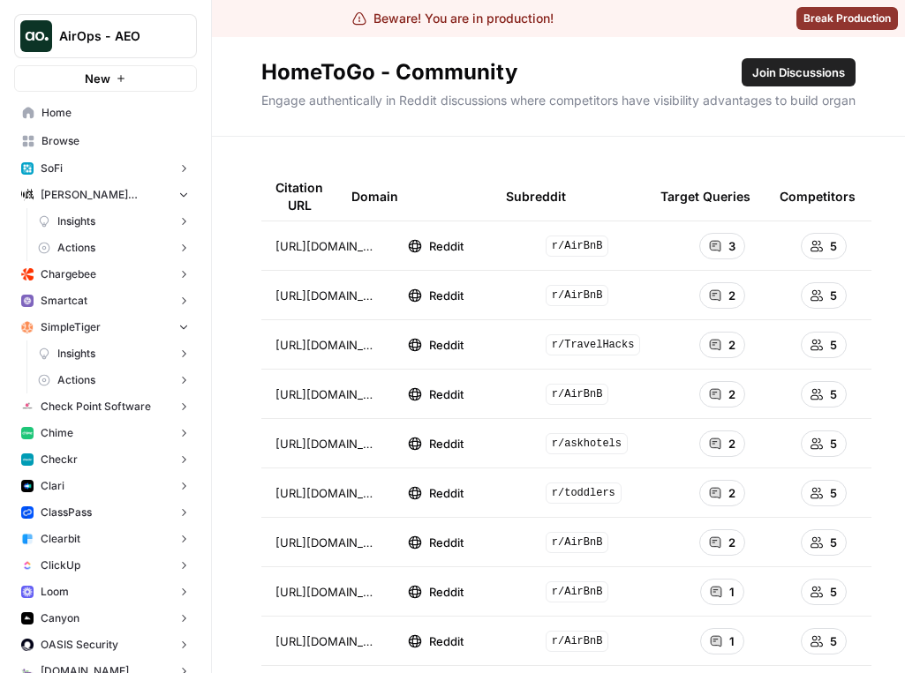
click at [87, 416] on button "Check Point Software" at bounding box center [105, 407] width 183 height 26
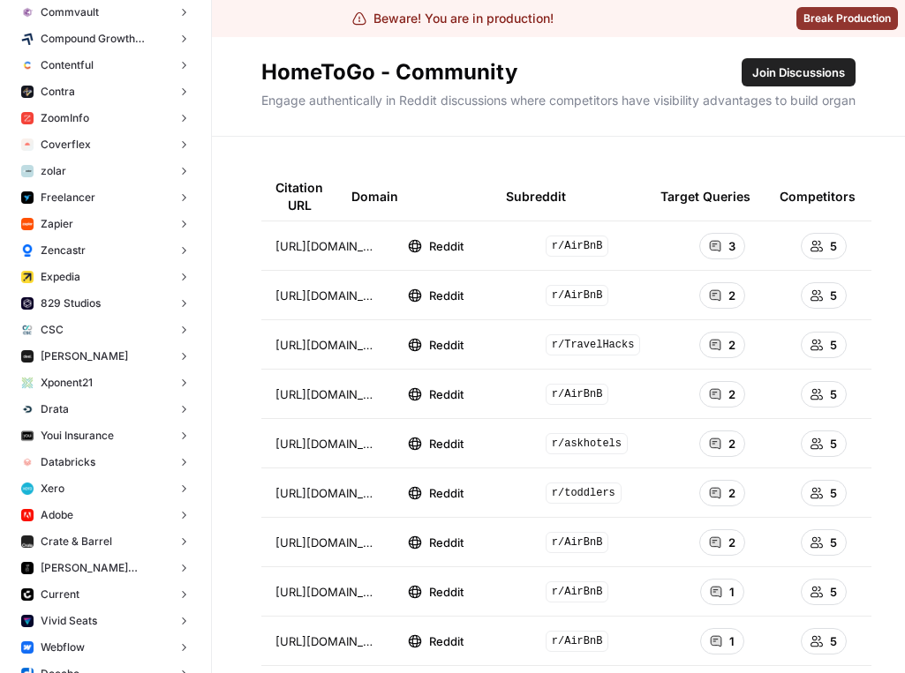
scroll to position [769, 0]
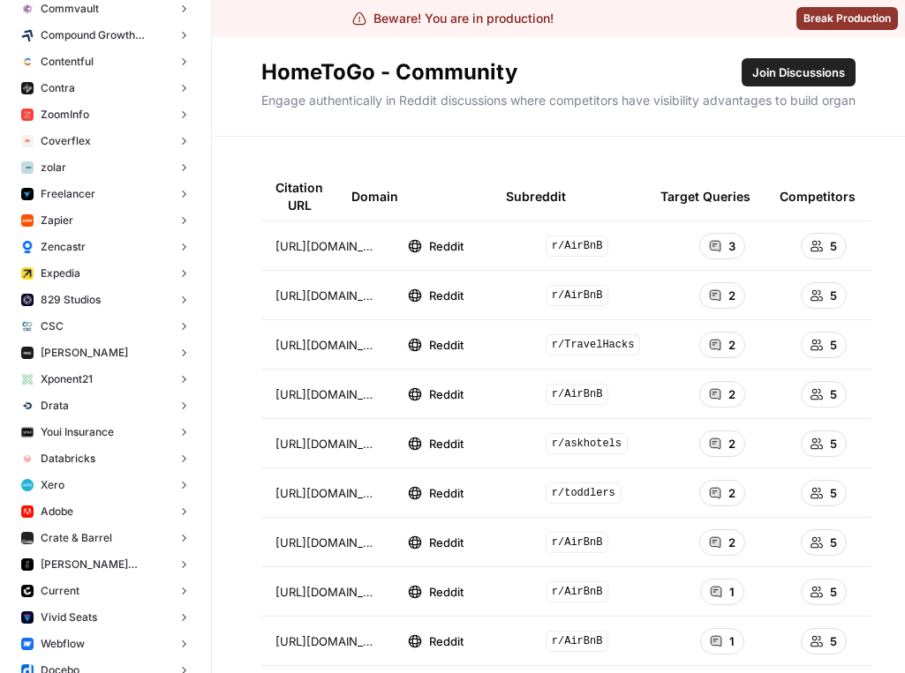
click at [95, 275] on button "Expedia" at bounding box center [105, 273] width 183 height 26
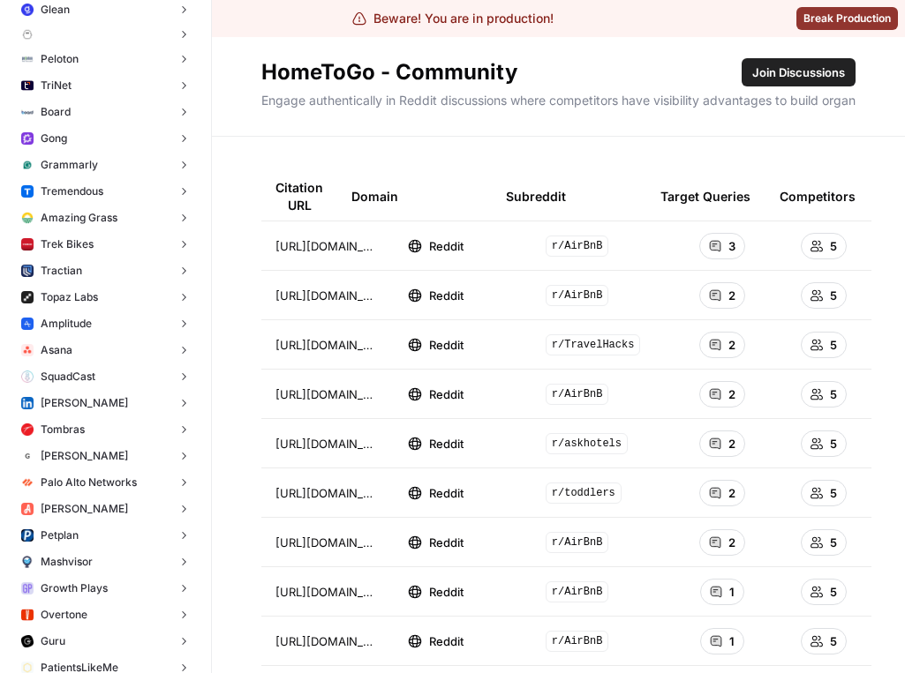
scroll to position [3563, 0]
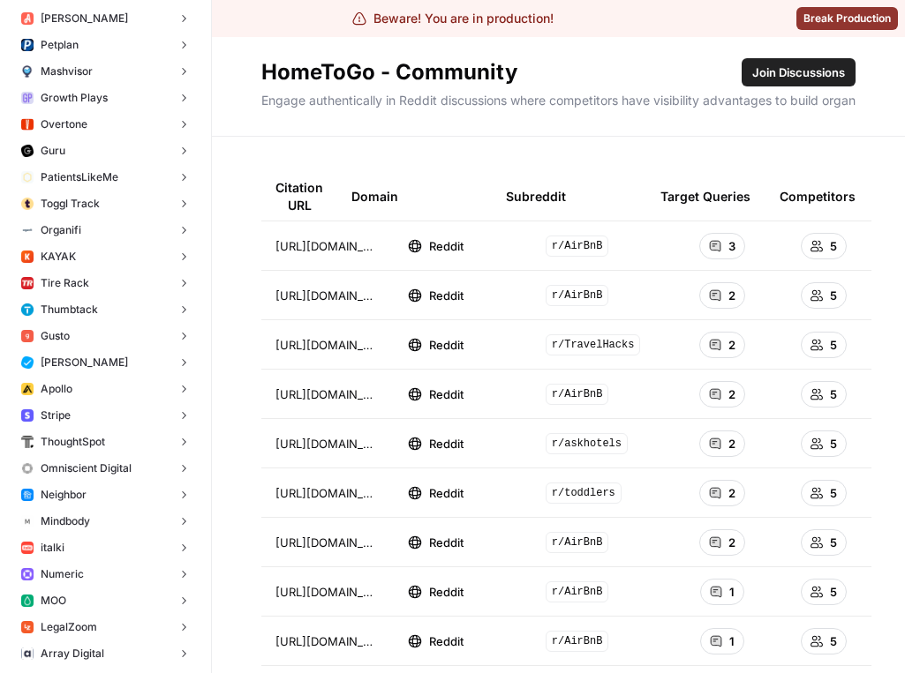
click at [96, 372] on button "[PERSON_NAME]" at bounding box center [105, 363] width 183 height 26
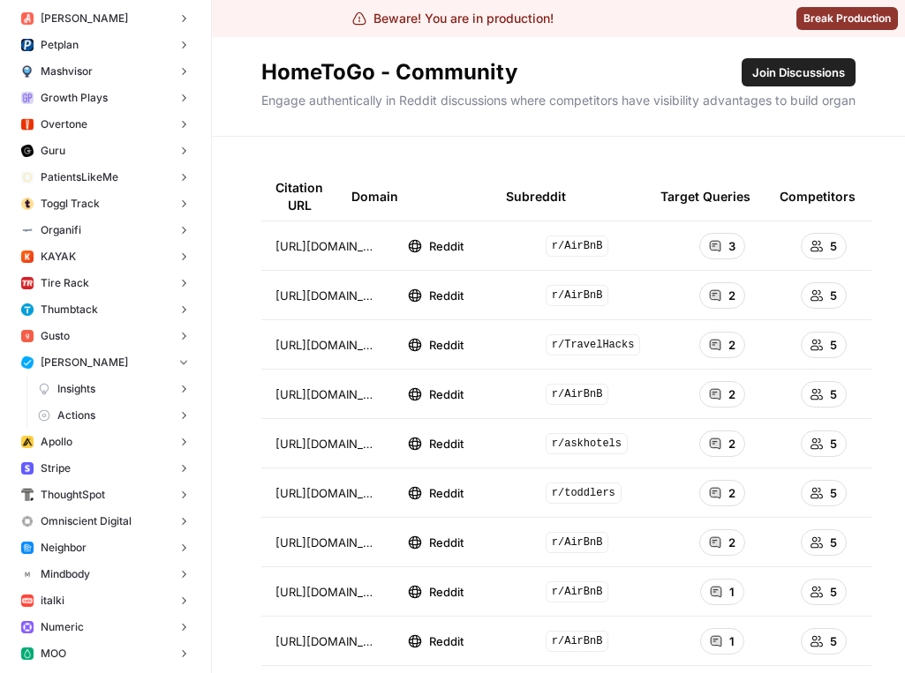
click at [95, 393] on span "Insights" at bounding box center [76, 389] width 38 height 16
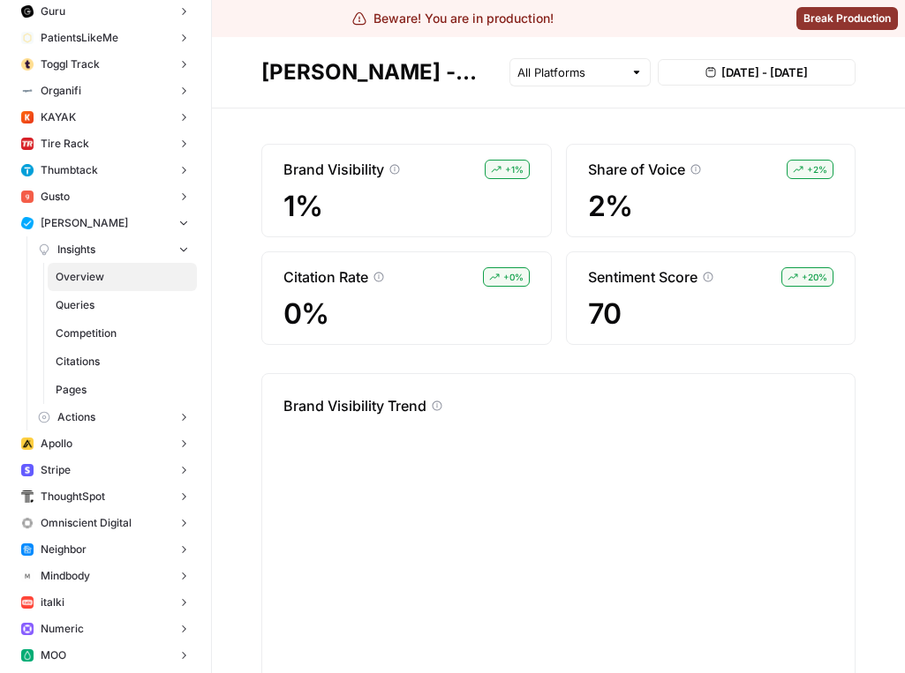
scroll to position [3744, 0]
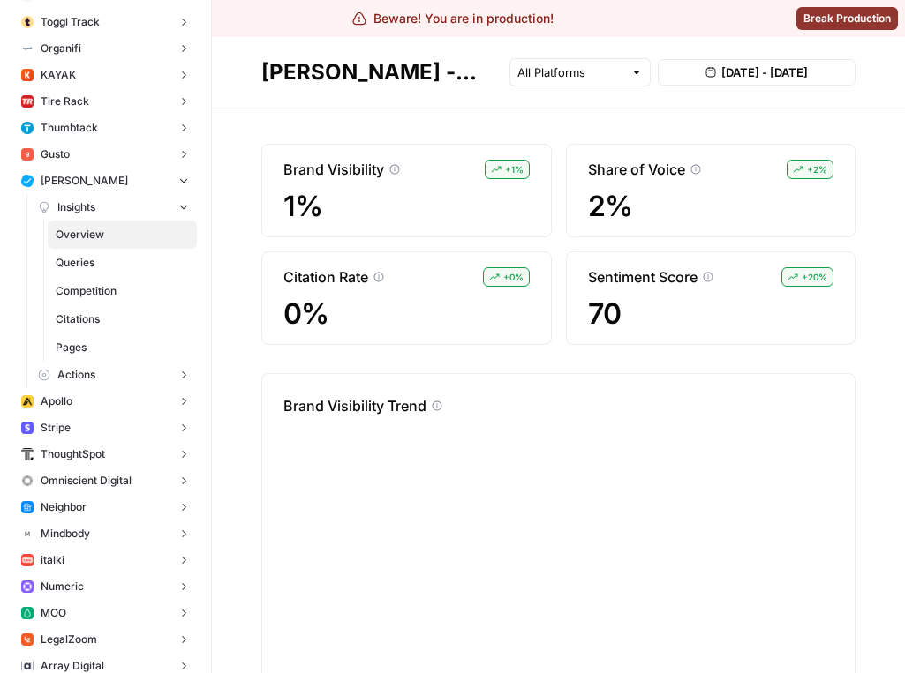
click at [105, 420] on button "Stripe" at bounding box center [105, 428] width 183 height 26
click at [95, 453] on span "Insights" at bounding box center [76, 455] width 38 height 16
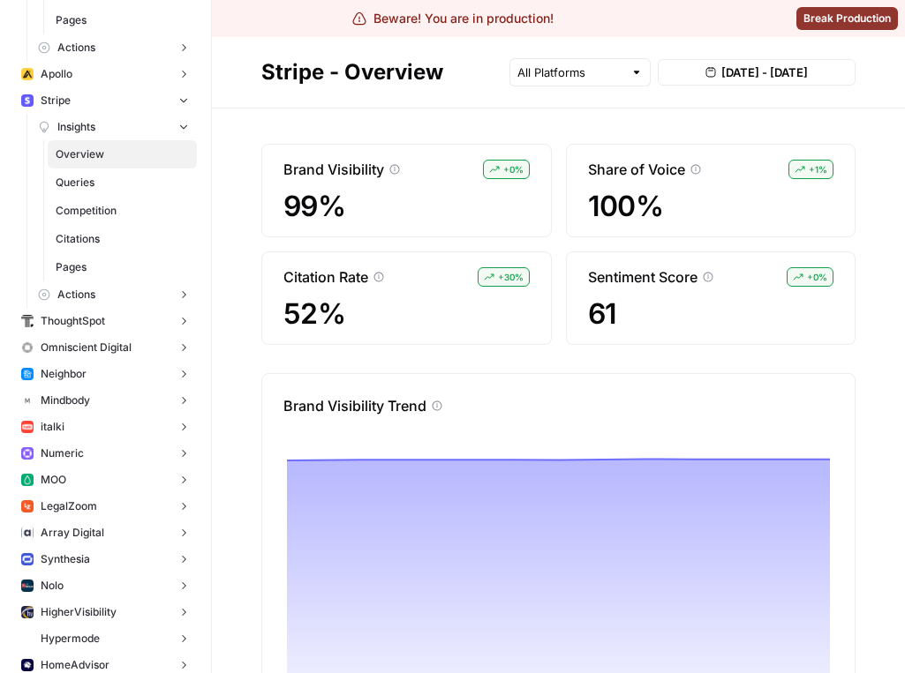
scroll to position [4116, 0]
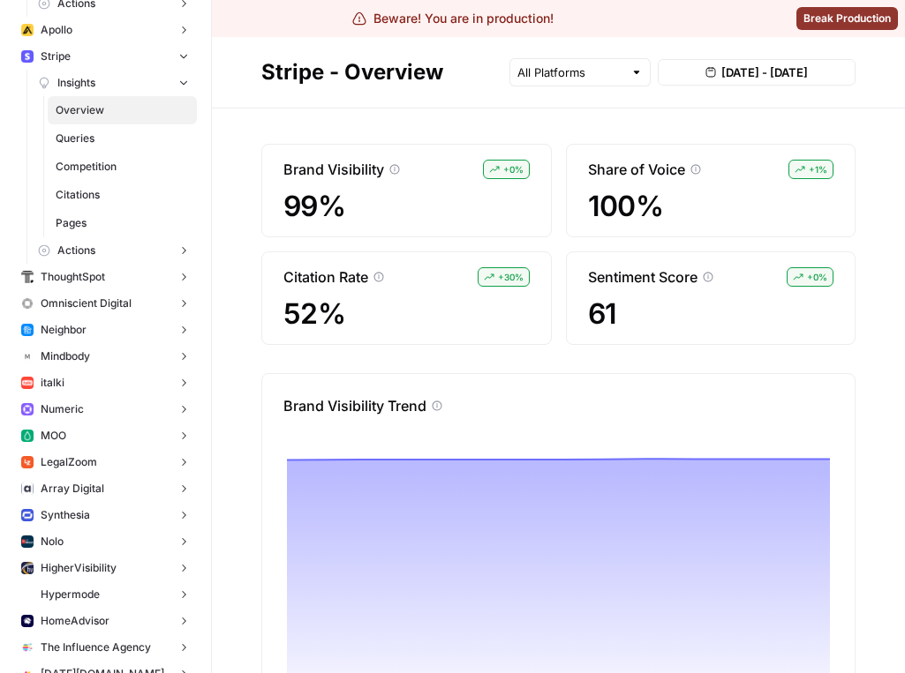
click at [113, 360] on button "Mindbody" at bounding box center [105, 356] width 183 height 26
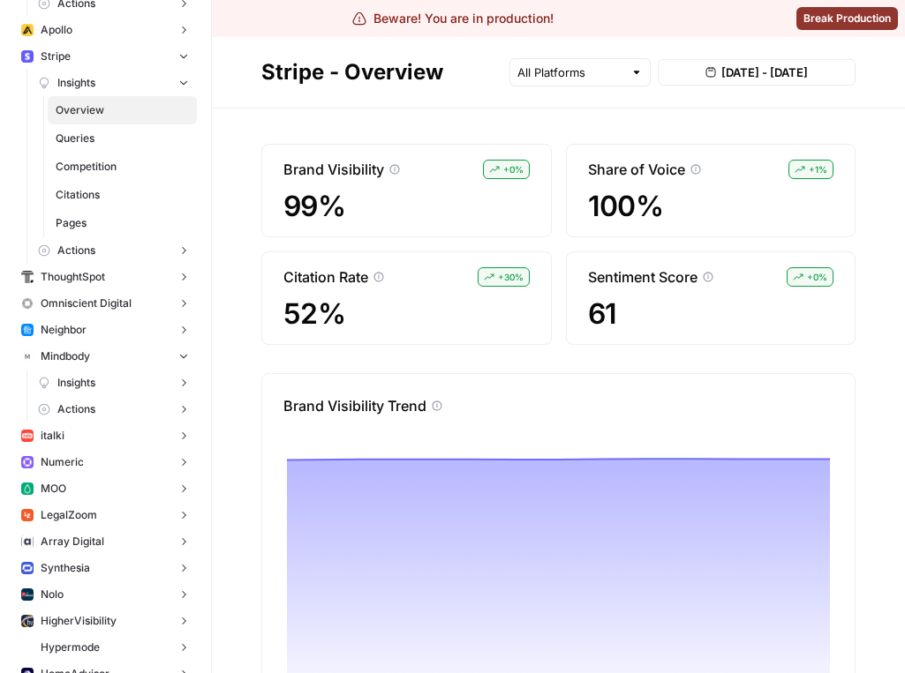
click at [98, 407] on button "Actions" at bounding box center [114, 409] width 166 height 26
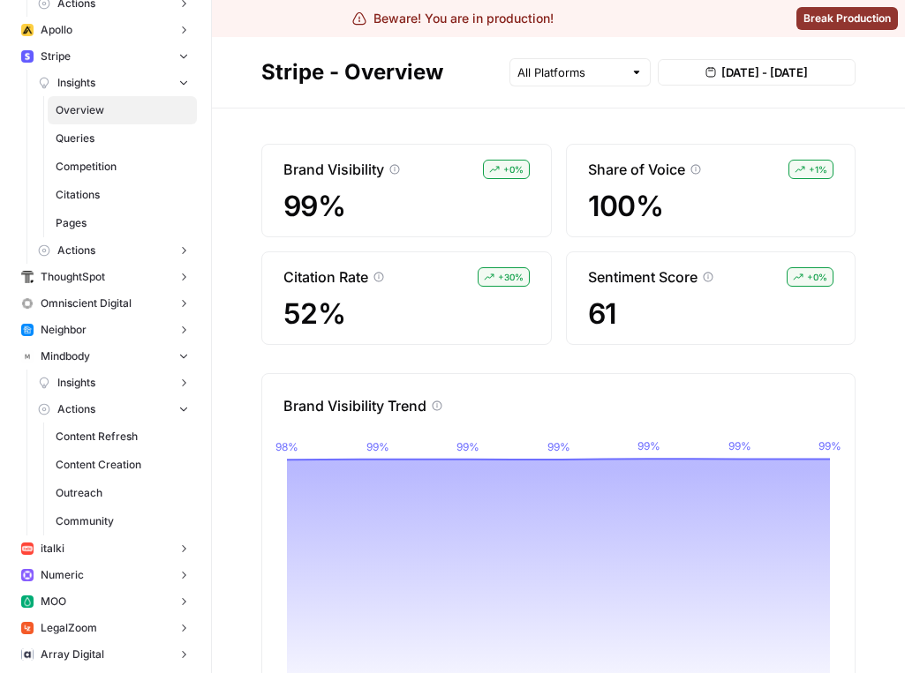
click at [98, 451] on link "Content Creation" at bounding box center [122, 465] width 149 height 28
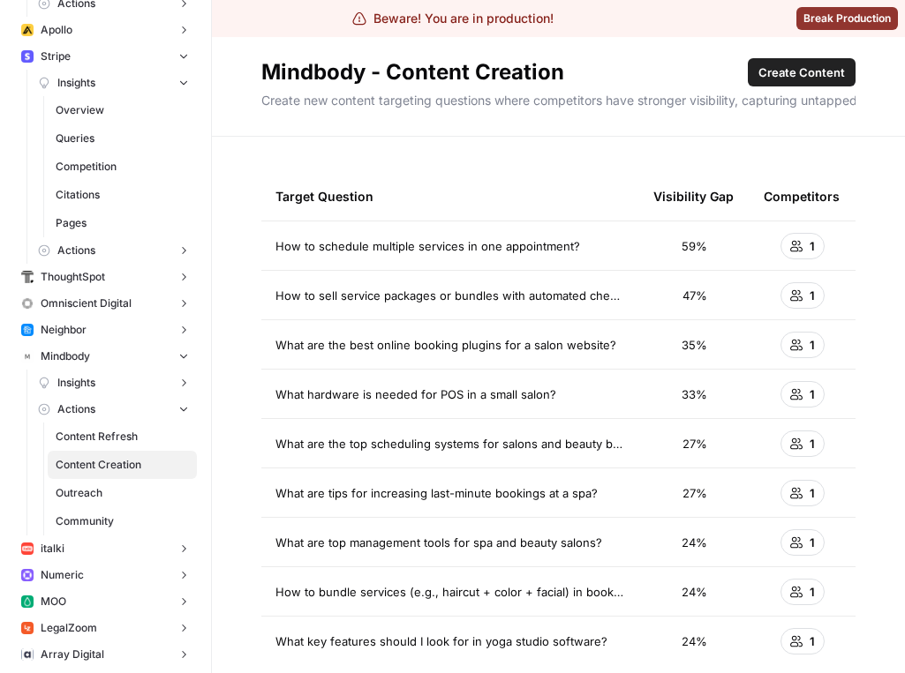
click at [115, 432] on span "Content Refresh" at bounding box center [122, 437] width 133 height 16
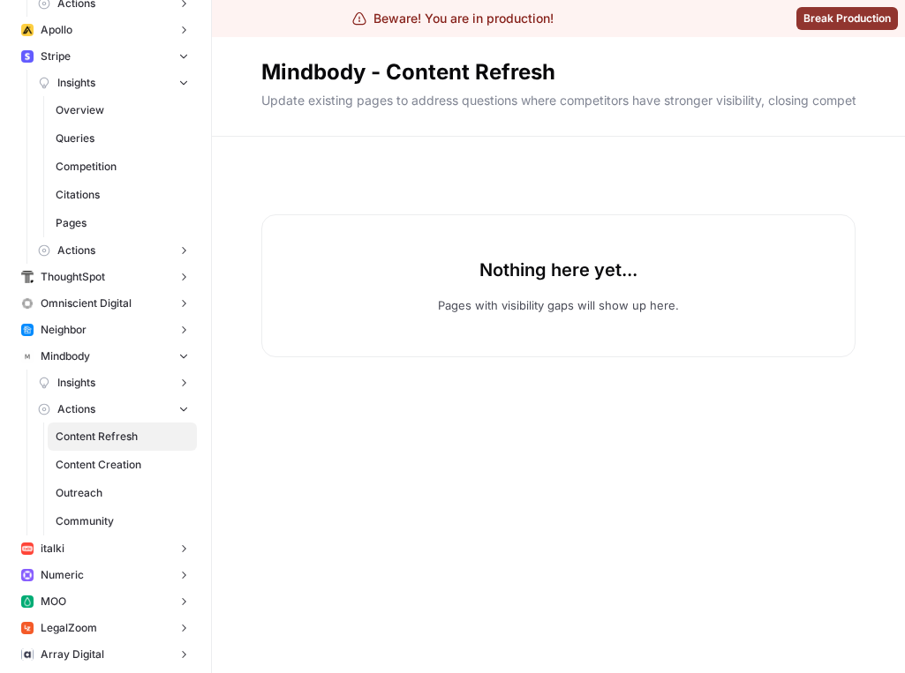
click at [120, 466] on span "Content Creation" at bounding box center [122, 465] width 133 height 16
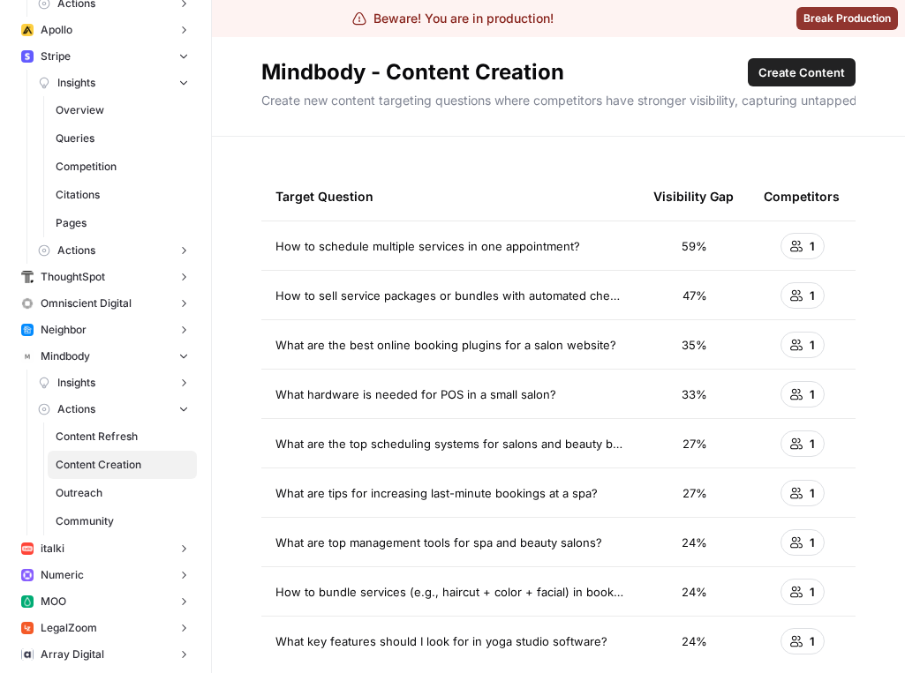
click at [120, 480] on link "Outreach" at bounding box center [122, 493] width 149 height 28
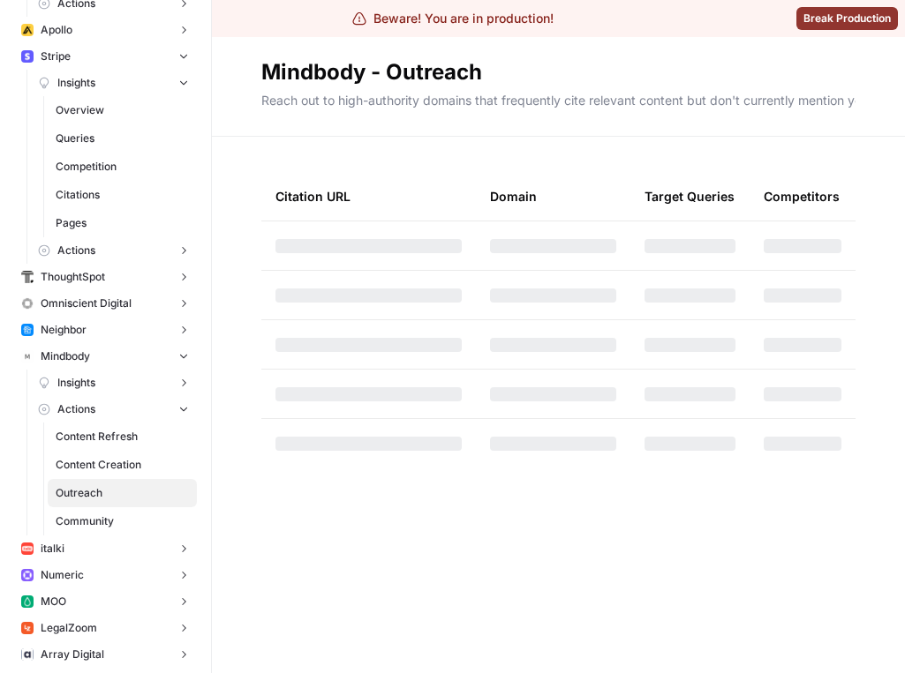
click at [122, 435] on span "Content Refresh" at bounding box center [122, 437] width 133 height 16
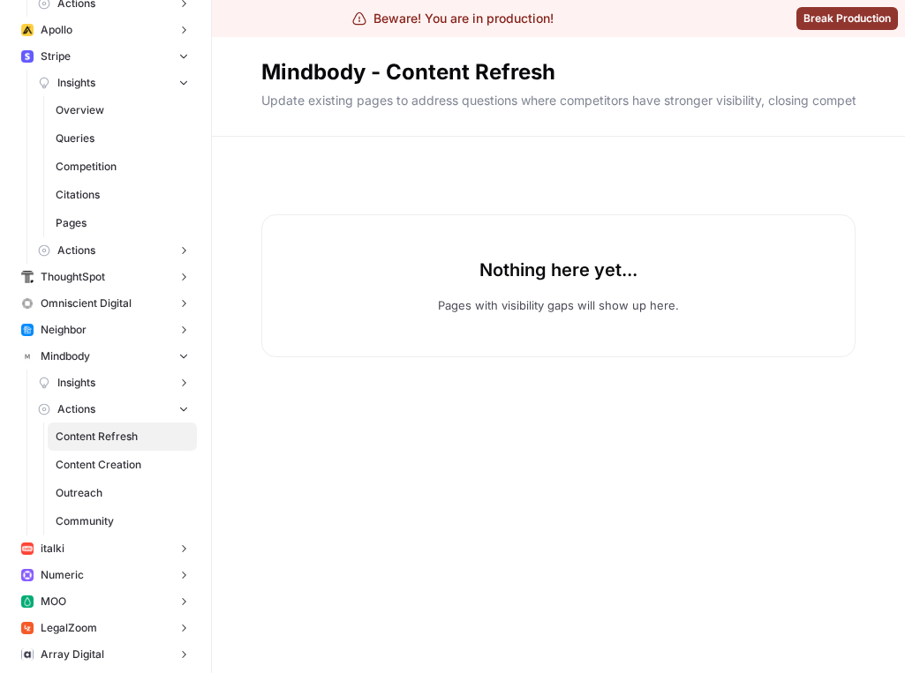
click at [115, 500] on span "Outreach" at bounding box center [122, 493] width 133 height 16
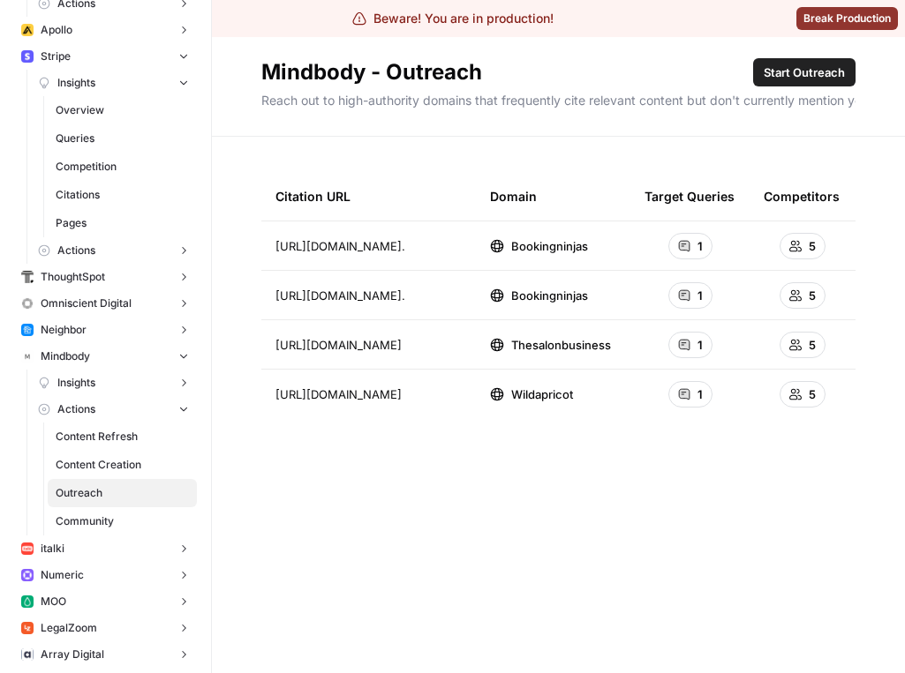
click at [115, 514] on span "Community" at bounding box center [122, 522] width 133 height 16
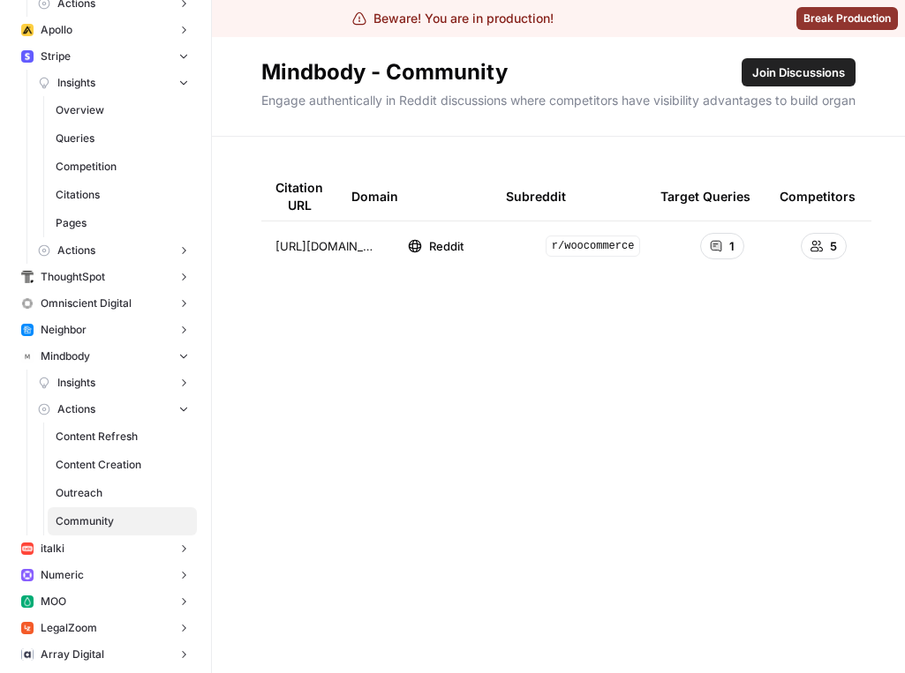
click at [128, 463] on span "Content Creation" at bounding box center [122, 465] width 133 height 16
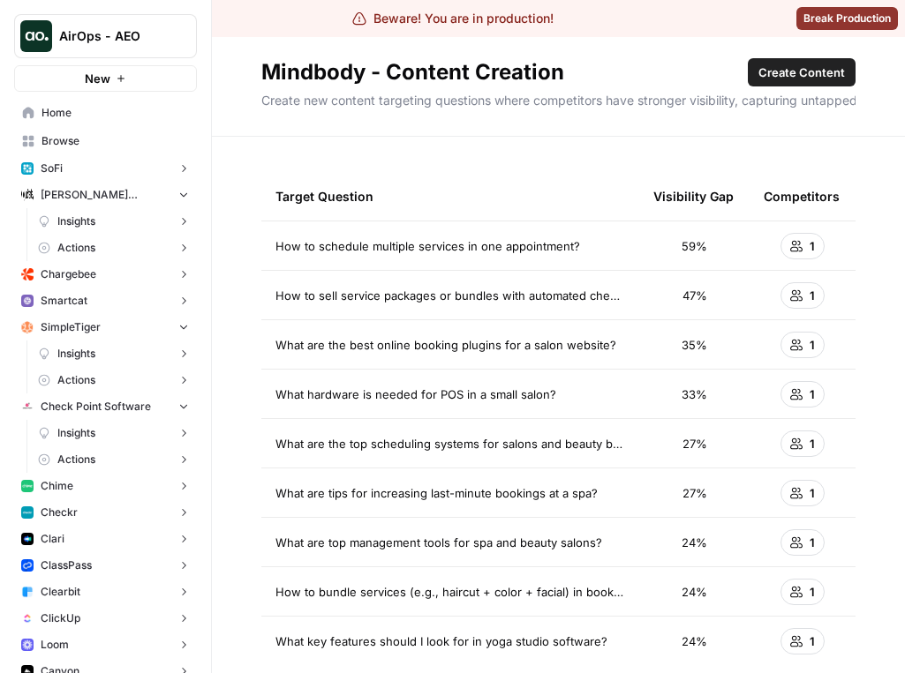
click at [109, 203] on button "[PERSON_NAME] [PERSON_NAME] at Work" at bounding box center [105, 195] width 183 height 26
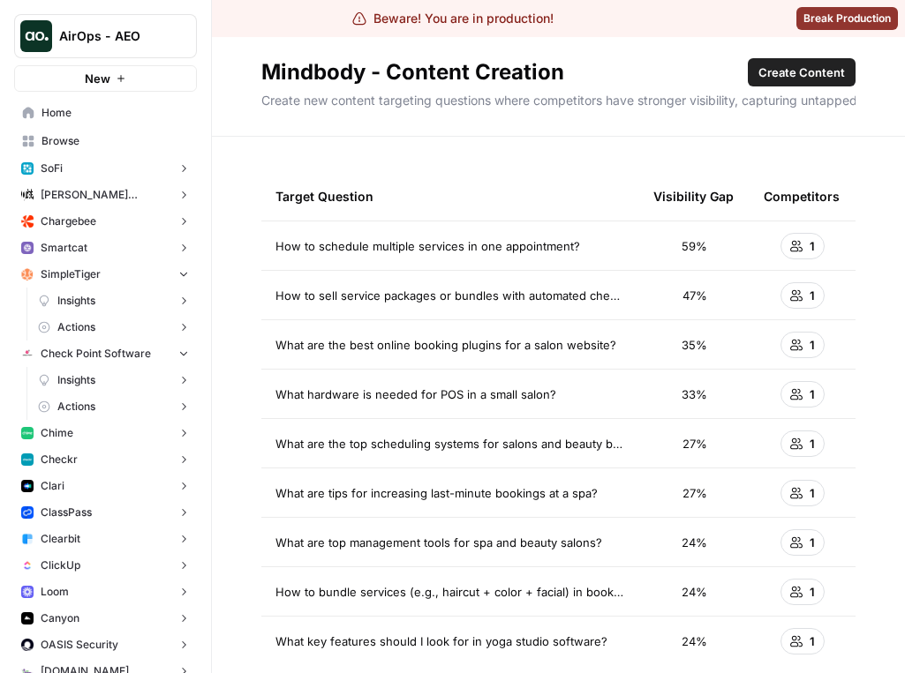
click at [110, 161] on button "SoFi" at bounding box center [105, 168] width 183 height 26
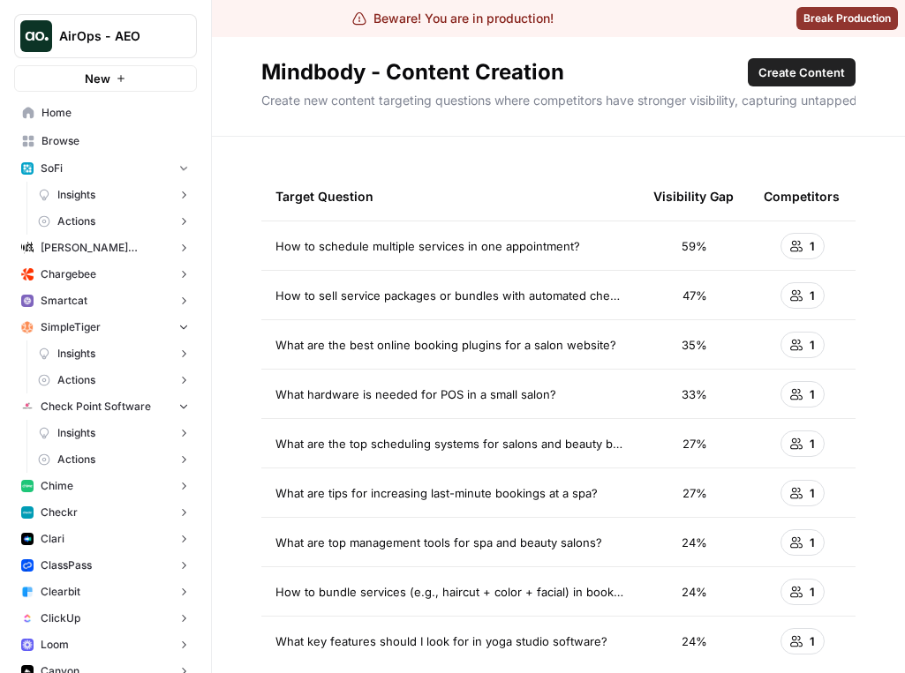
click at [106, 191] on link "Insights" at bounding box center [114, 195] width 166 height 26
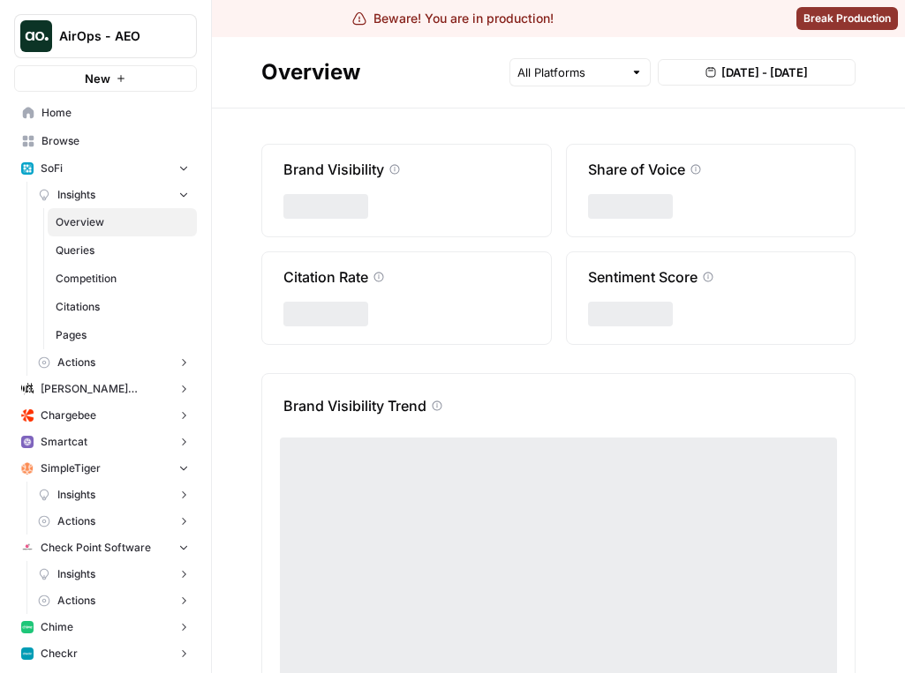
click at [102, 214] on span "Overview" at bounding box center [122, 222] width 133 height 16
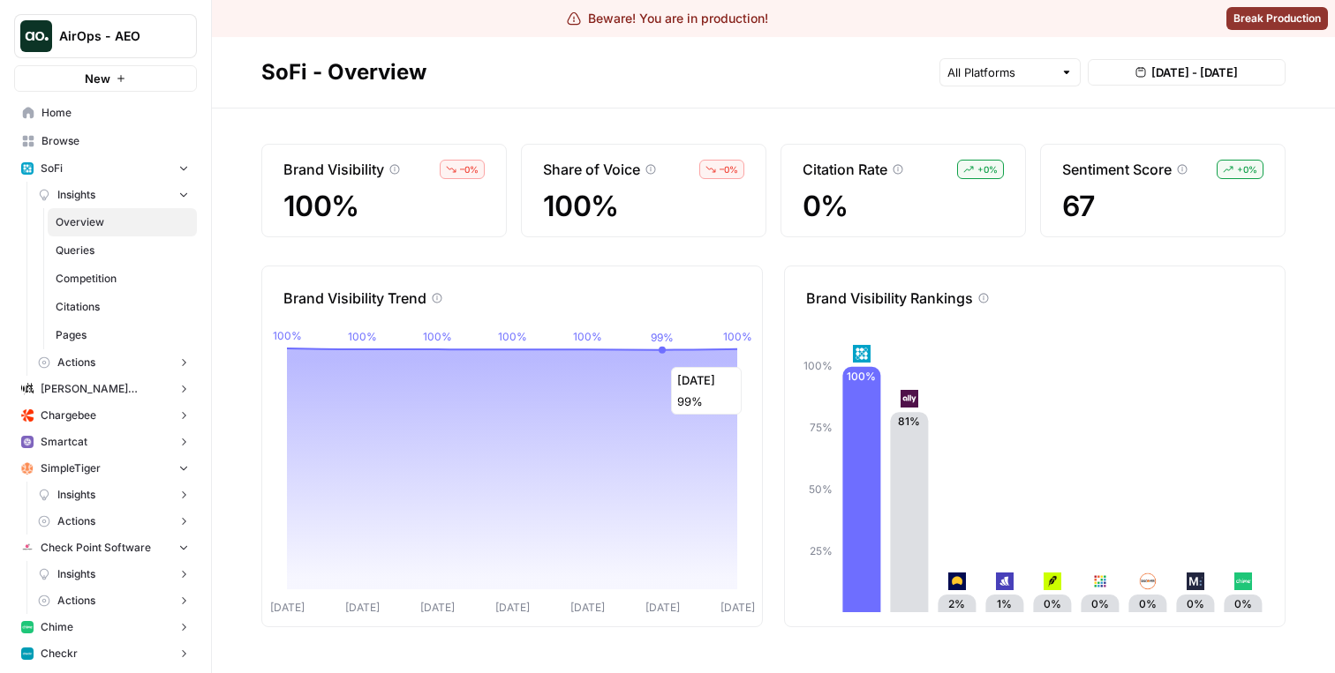
click at [658, 358] on icon at bounding box center [512, 469] width 450 height 241
click at [79, 255] on span "Queries" at bounding box center [122, 251] width 133 height 16
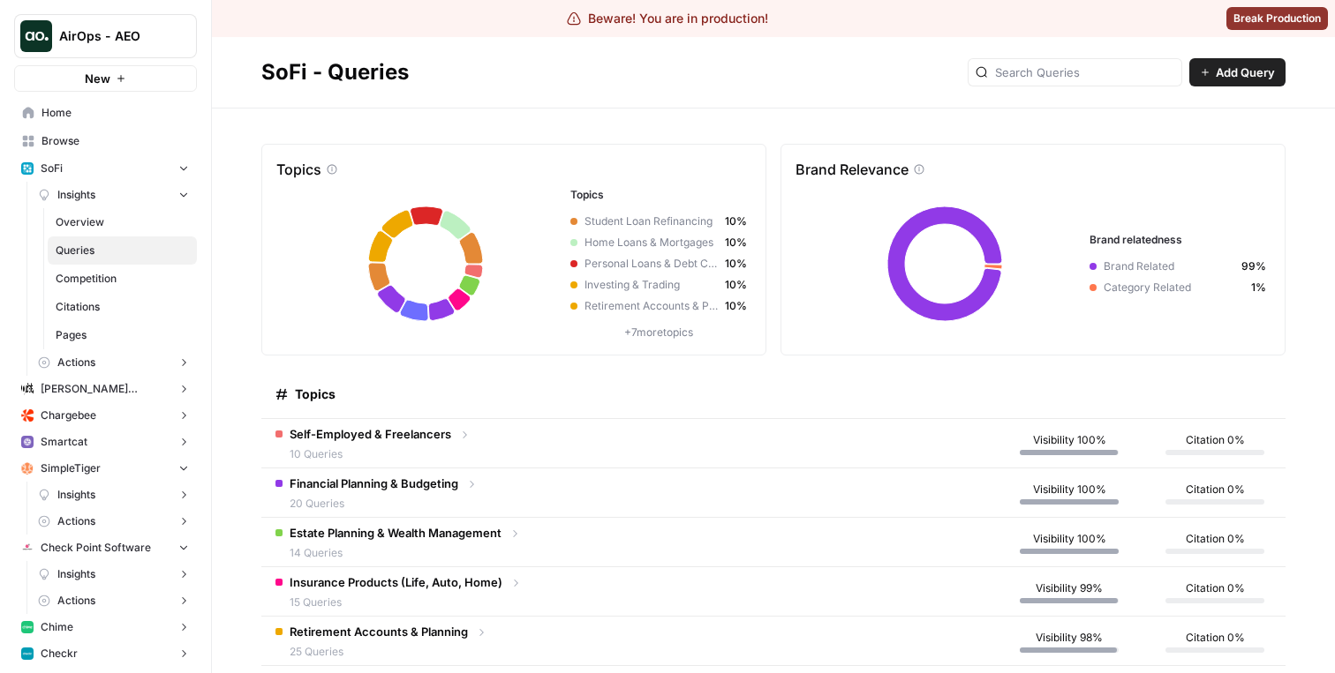
scroll to position [54, 0]
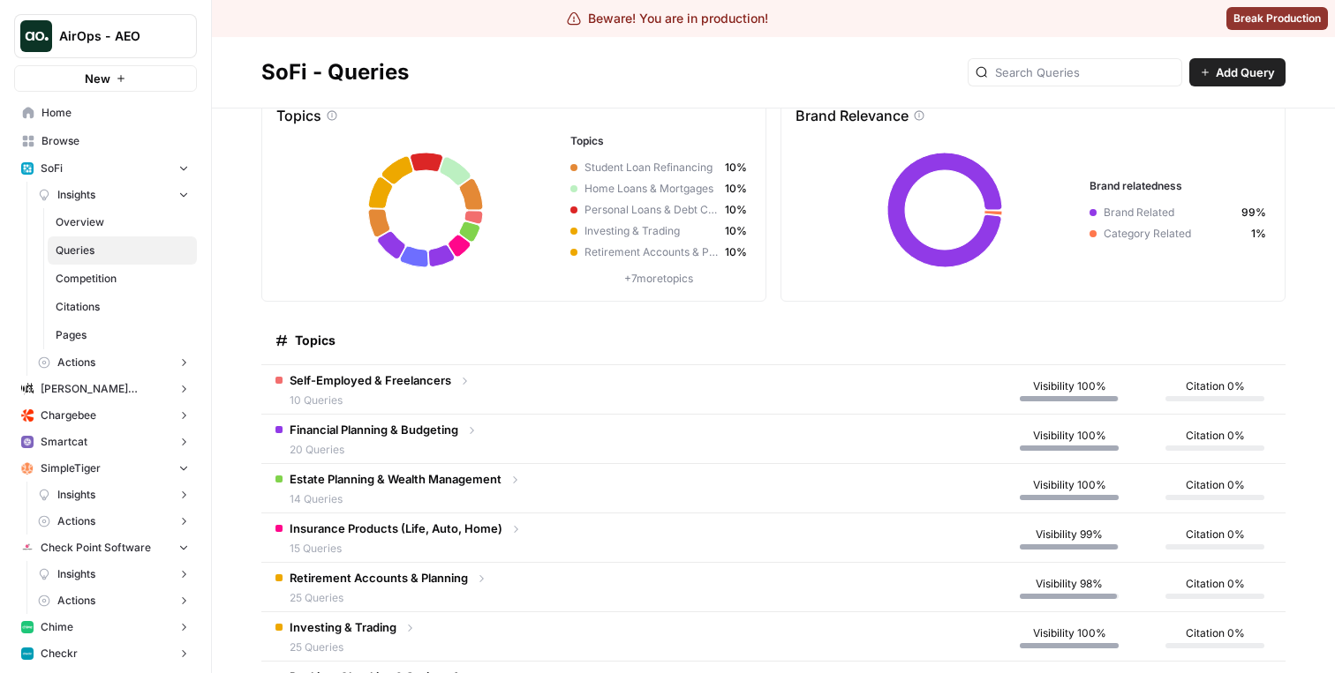
click at [445, 394] on span "10 Queries" at bounding box center [371, 401] width 162 height 16
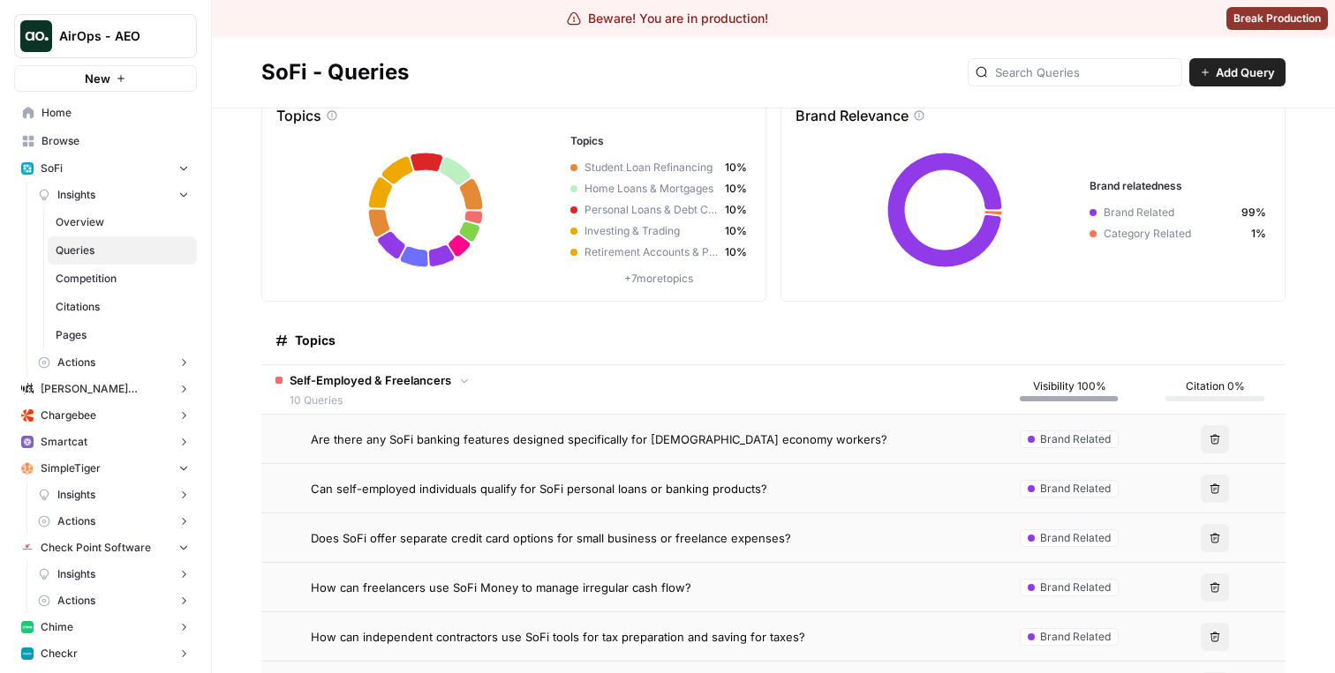
click at [438, 452] on td "Are there any SoFi banking features designed specifically for gig economy worke…" at bounding box center [627, 439] width 733 height 49
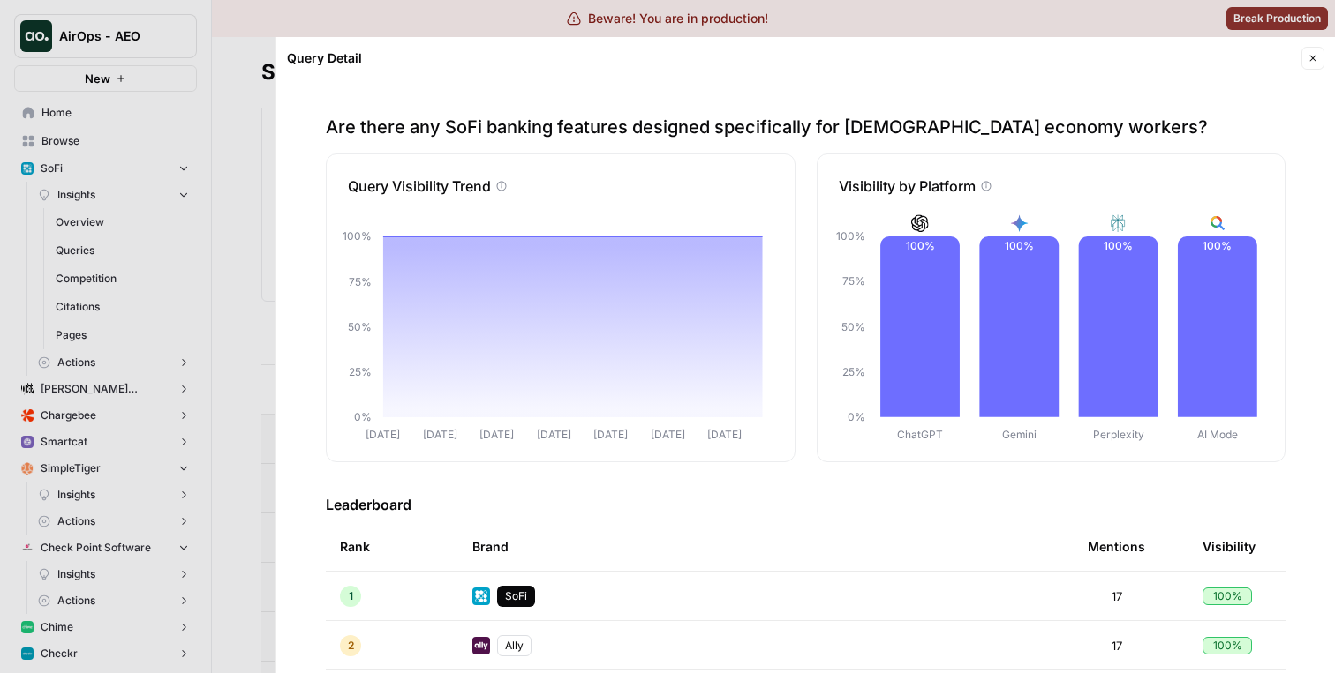
click at [237, 284] on div at bounding box center [667, 336] width 1335 height 673
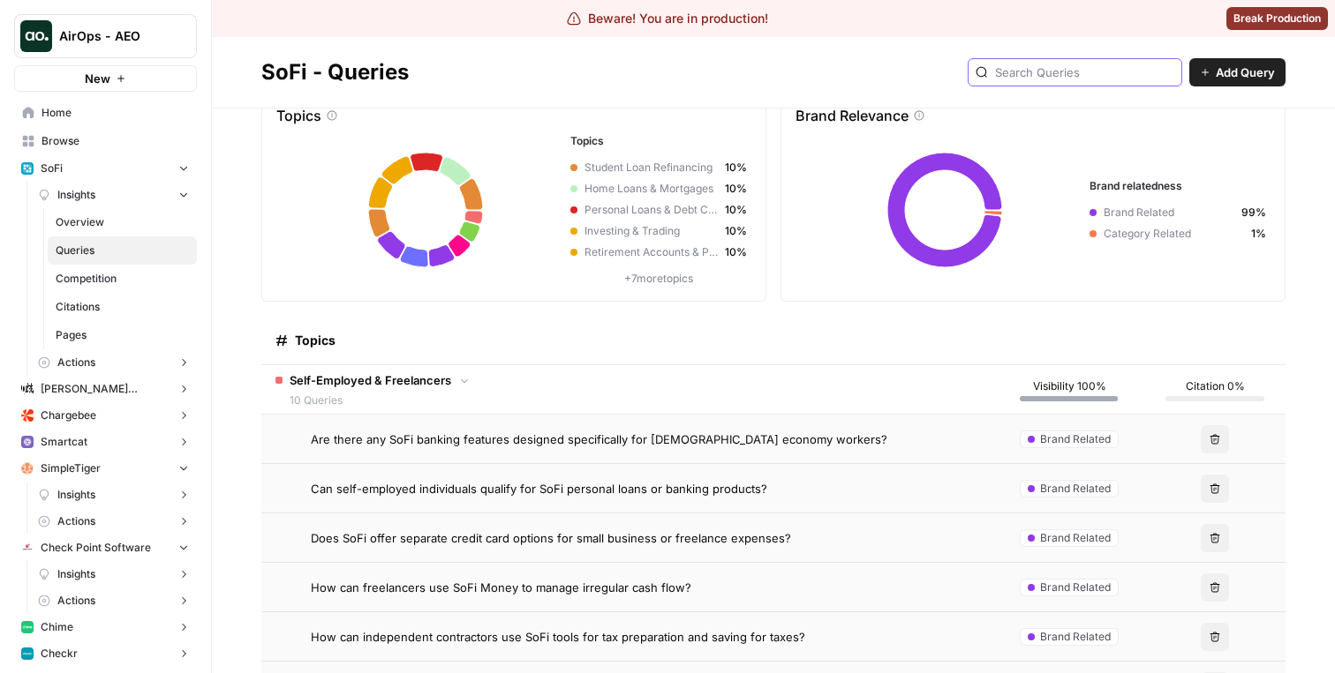
click at [1084, 79] on input "text" at bounding box center [1084, 73] width 179 height 18
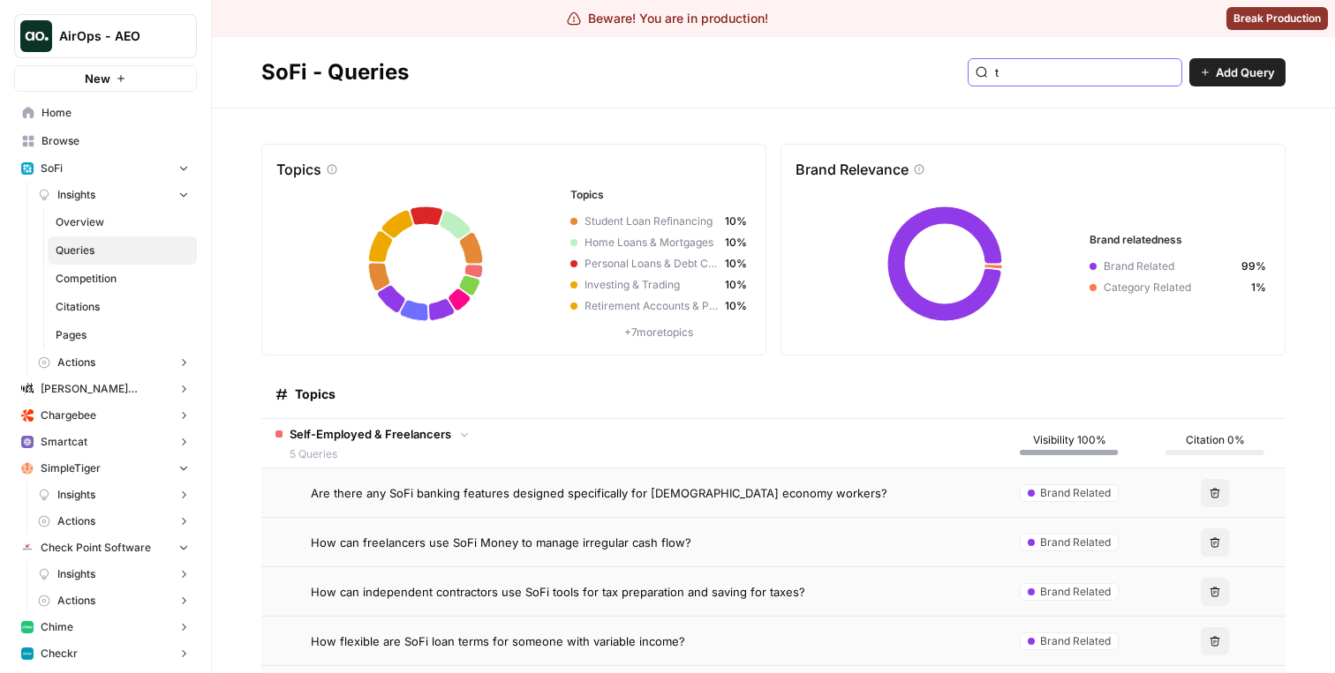
click at [1090, 69] on input "t" at bounding box center [1084, 73] width 179 height 18
type input "t"
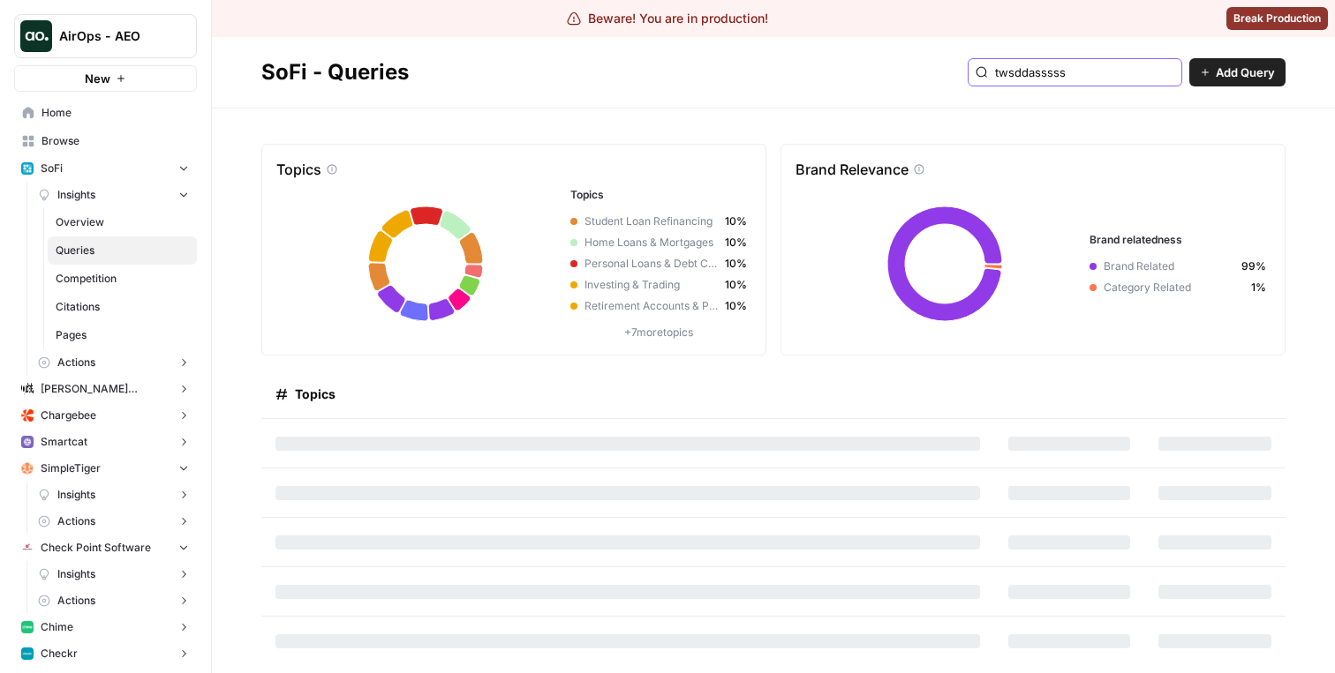
type input "twsddasssss"
type input "s"
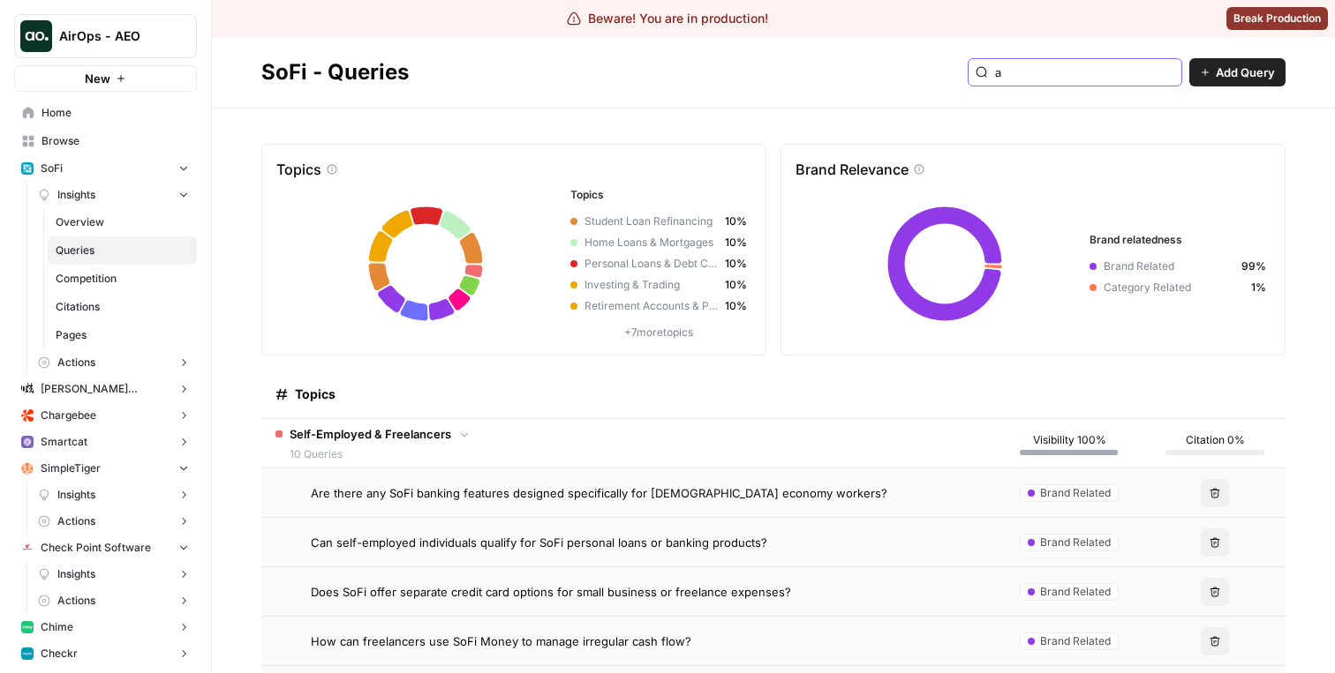
type input "a"
type input "s"
